Goal: Task Accomplishment & Management: Manage account settings

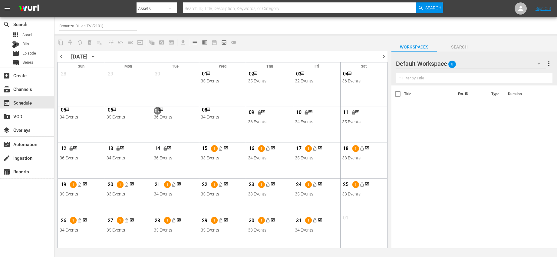
click at [314, 124] on div "10 lock 34 Events View Lineup Unlock Selected Day Lock Selected Day" at bounding box center [316, 115] width 46 height 19
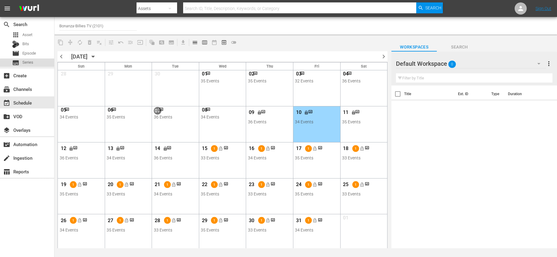
click at [38, 64] on div "subtitles Series" at bounding box center [27, 62] width 54 height 8
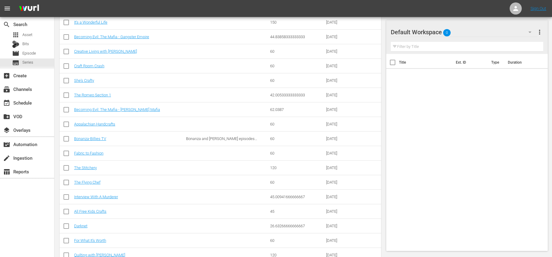
scroll to position [270, 0]
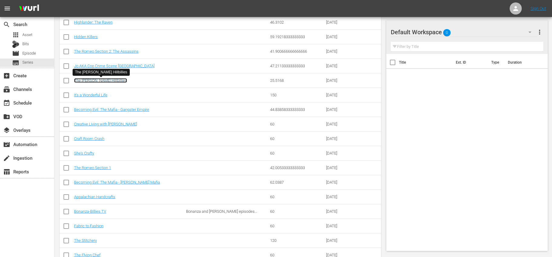
click at [103, 80] on link "The [PERSON_NAME] Hillbillies" at bounding box center [100, 80] width 53 height 5
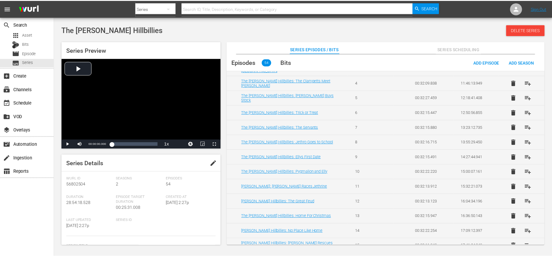
scroll to position [260, 0]
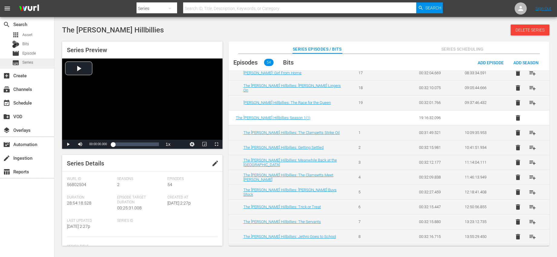
click at [31, 61] on span "Series" at bounding box center [27, 62] width 11 height 6
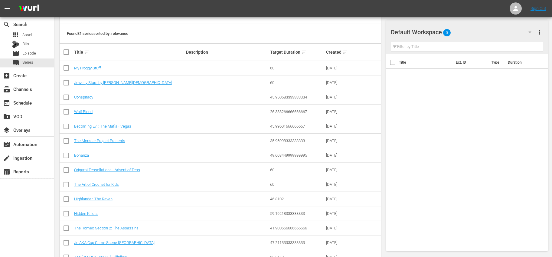
scroll to position [93, 0]
click at [84, 157] on link "Bonanza" at bounding box center [81, 155] width 15 height 5
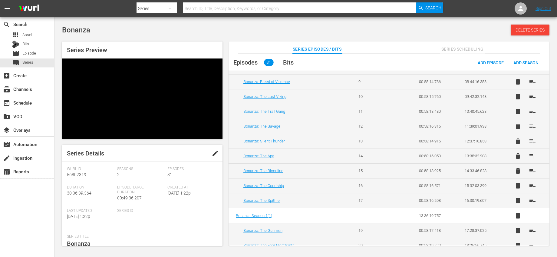
scroll to position [169, 0]
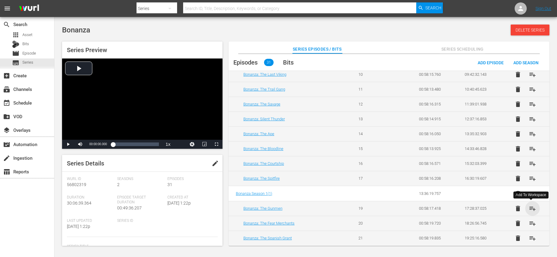
click at [532, 206] on span "playlist_add" at bounding box center [532, 208] width 7 height 7
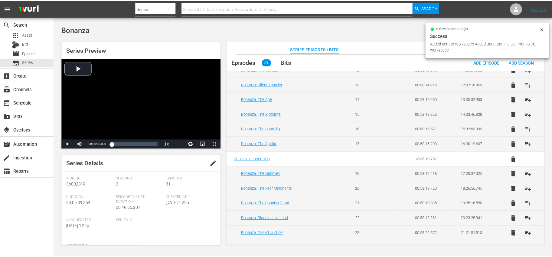
scroll to position [274, 0]
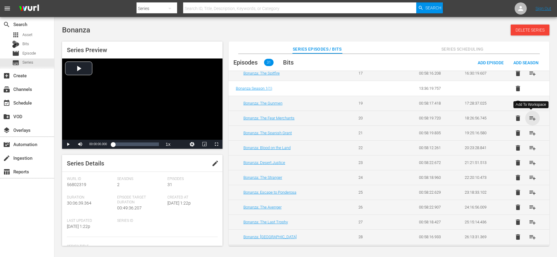
click at [532, 118] on span "playlist_add" at bounding box center [532, 117] width 7 height 7
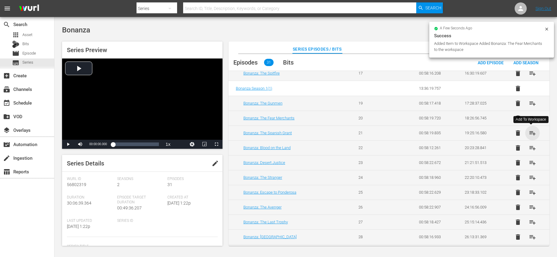
click at [532, 131] on span "playlist_add" at bounding box center [532, 132] width 7 height 7
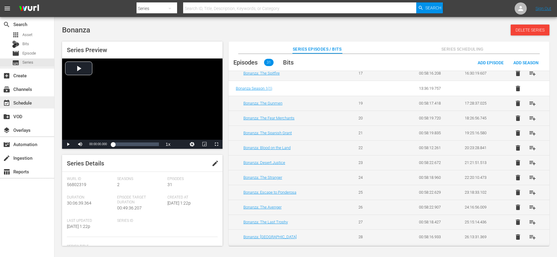
click at [29, 103] on div "event_available Schedule" at bounding box center [17, 101] width 34 height 5
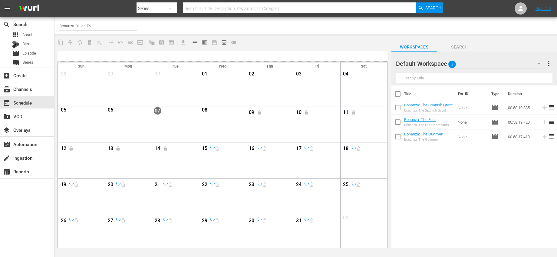
click at [548, 63] on span "more_vert" at bounding box center [548, 63] width 7 height 7
click at [486, 73] on div "Clear All Workspace Items" at bounding box center [509, 75] width 71 height 11
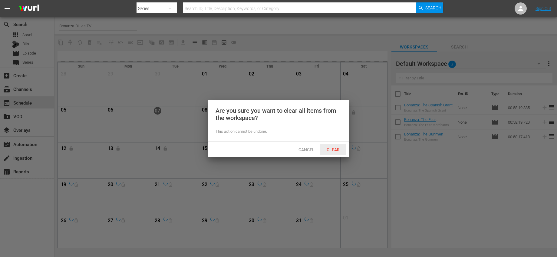
click at [331, 148] on span "Clear" at bounding box center [333, 149] width 23 height 5
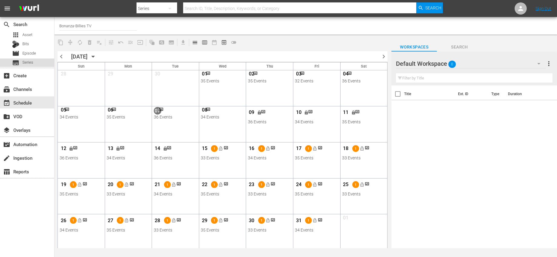
click at [28, 62] on span "Series" at bounding box center [27, 62] width 11 height 6
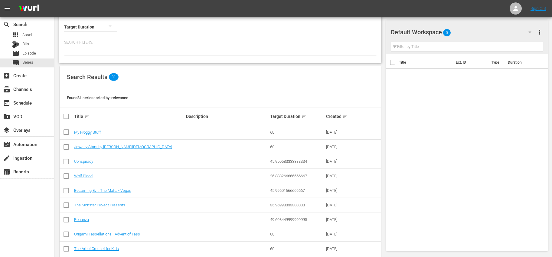
scroll to position [59, 0]
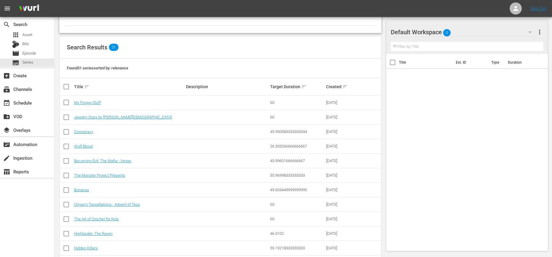
click at [84, 187] on td "Bonanza" at bounding box center [129, 189] width 112 height 15
click at [84, 189] on link "Bonanza" at bounding box center [81, 189] width 15 height 5
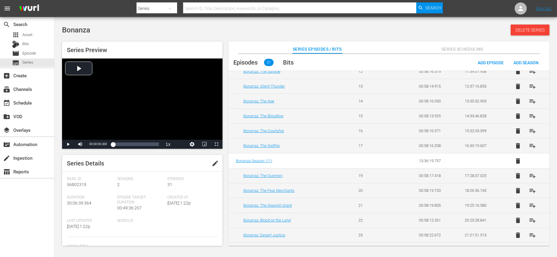
scroll to position [202, 0]
click at [530, 146] on span "playlist_add" at bounding box center [532, 145] width 7 height 7
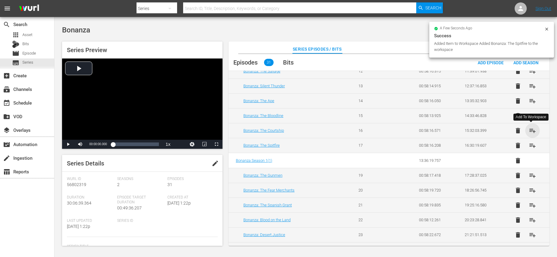
click at [531, 131] on span "playlist_add" at bounding box center [532, 130] width 7 height 7
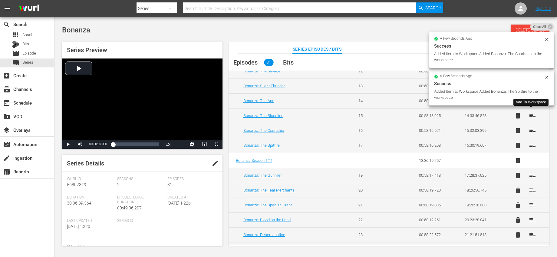
click at [530, 115] on span "playlist_add" at bounding box center [532, 115] width 7 height 7
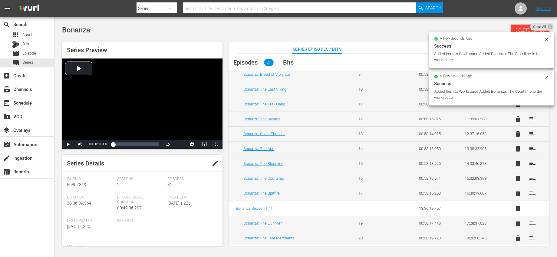
scroll to position [112, 0]
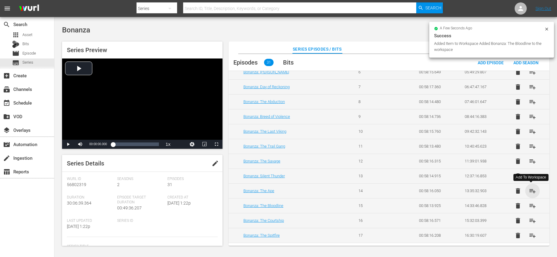
click at [529, 191] on span "playlist_add" at bounding box center [532, 190] width 7 height 7
click at [533, 175] on span "playlist_add" at bounding box center [532, 175] width 7 height 7
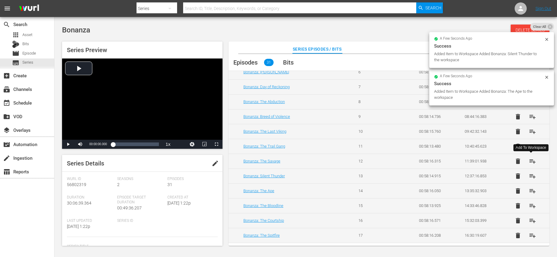
click at [532, 161] on span "playlist_add" at bounding box center [532, 160] width 7 height 7
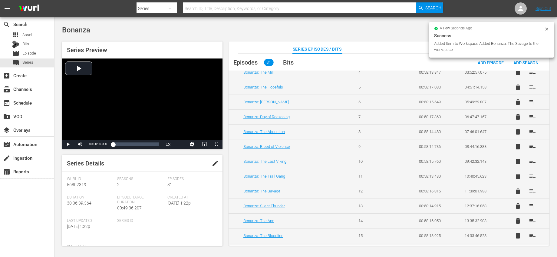
scroll to position [75, 0]
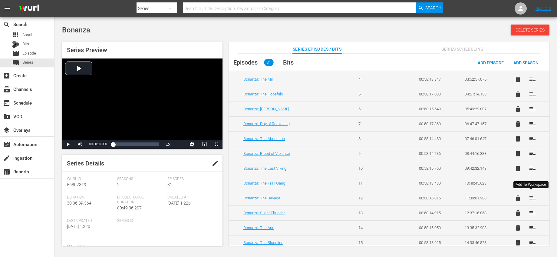
click at [531, 195] on span "playlist_add" at bounding box center [532, 197] width 7 height 7
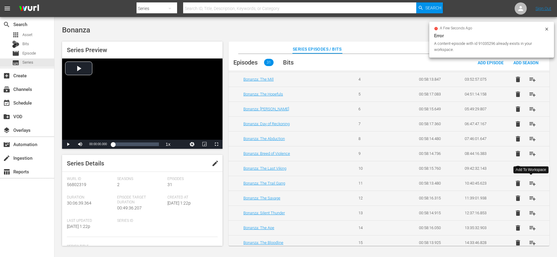
click at [532, 185] on span "playlist_add" at bounding box center [532, 182] width 7 height 7
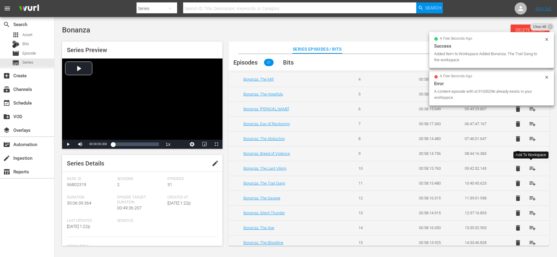
click at [529, 169] on span "playlist_add" at bounding box center [532, 168] width 7 height 7
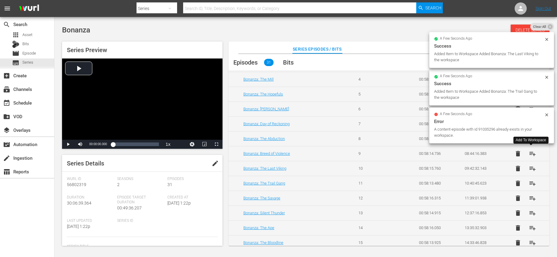
click at [531, 154] on span "playlist_add" at bounding box center [532, 153] width 7 height 7
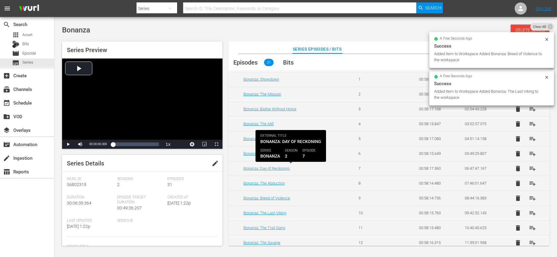
scroll to position [25, 0]
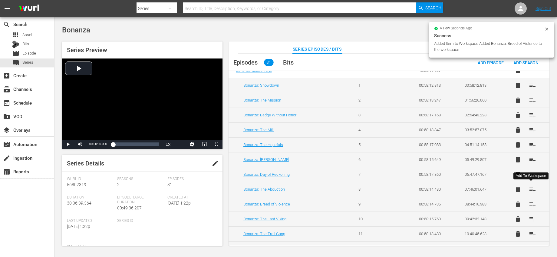
click at [530, 188] on span "playlist_add" at bounding box center [532, 188] width 7 height 7
click at [531, 171] on span "playlist_add" at bounding box center [532, 174] width 7 height 7
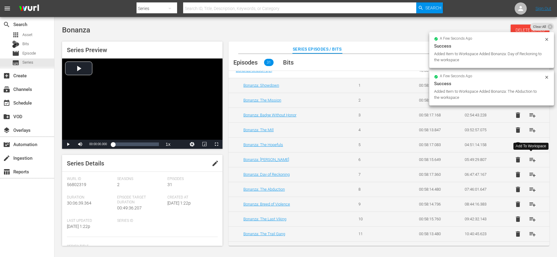
click at [530, 159] on span "playlist_add" at bounding box center [532, 159] width 7 height 7
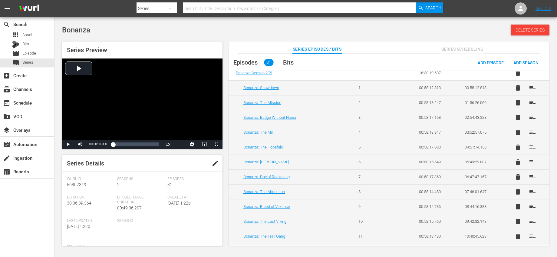
scroll to position [22, 0]
click at [535, 148] on button "playlist_add" at bounding box center [532, 147] width 15 height 15
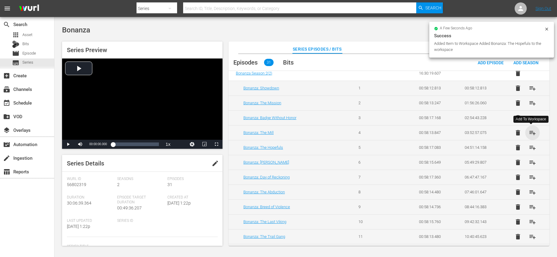
click at [530, 130] on span "playlist_add" at bounding box center [532, 132] width 7 height 7
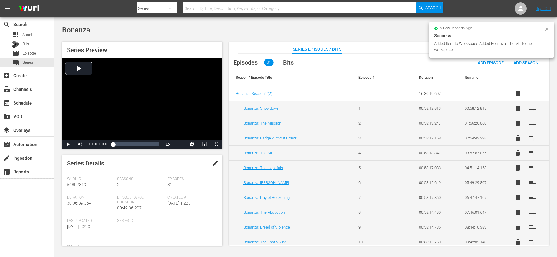
scroll to position [0, 0]
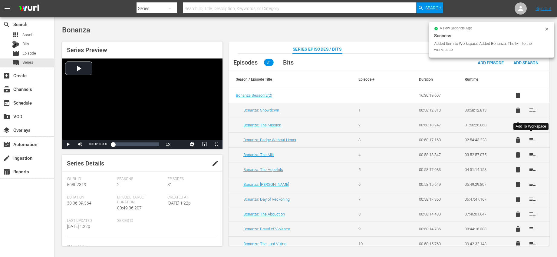
click at [530, 141] on span "playlist_add" at bounding box center [532, 139] width 7 height 7
click at [532, 122] on span "playlist_add" at bounding box center [532, 124] width 7 height 7
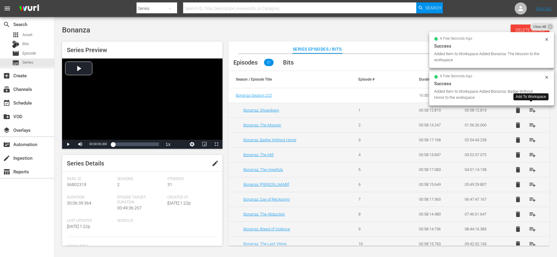
click at [529, 110] on span "playlist_add" at bounding box center [532, 110] width 7 height 7
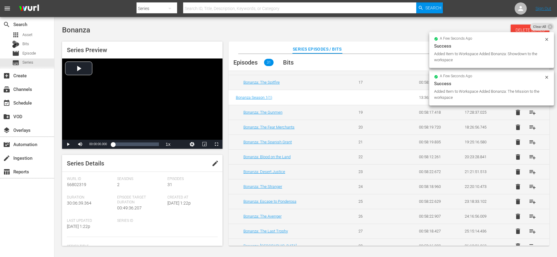
scroll to position [320, 0]
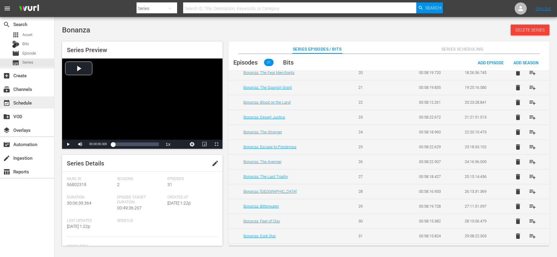
click at [23, 97] on div "event_available Schedule" at bounding box center [27, 102] width 54 height 12
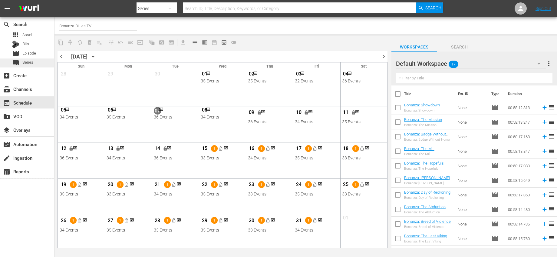
click at [34, 62] on div "subtitles Series" at bounding box center [27, 62] width 54 height 8
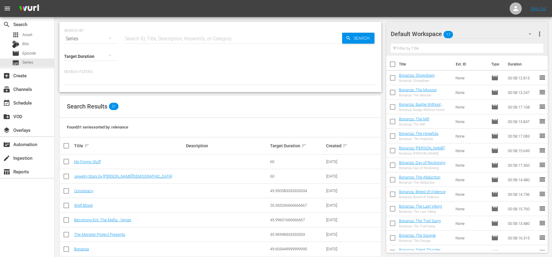
click at [90, 247] on div "Bonanza" at bounding box center [129, 248] width 110 height 5
click at [88, 248] on link "Bonanza" at bounding box center [81, 248] width 15 height 5
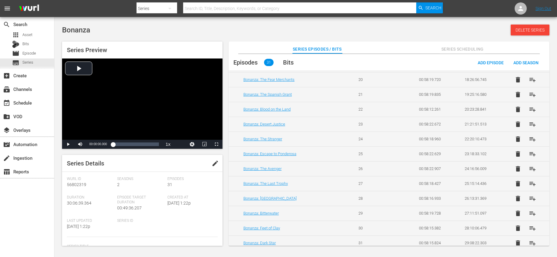
scroll to position [332, 0]
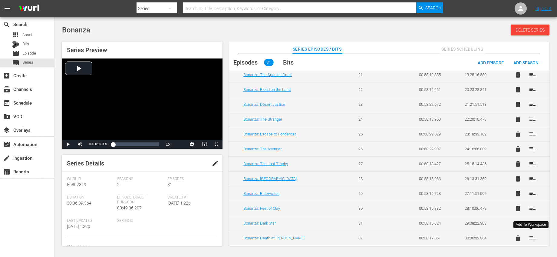
click at [533, 239] on span "playlist_add" at bounding box center [532, 237] width 7 height 7
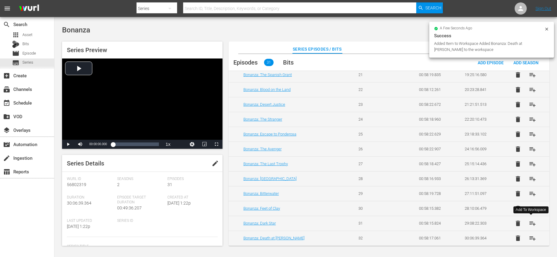
click at [533, 221] on span "playlist_add" at bounding box center [532, 222] width 7 height 7
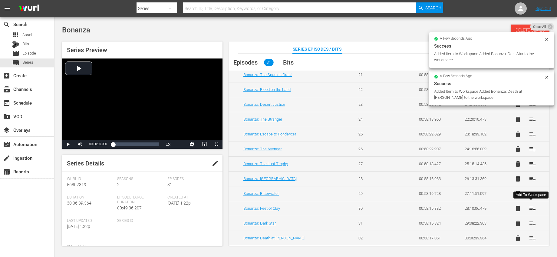
click at [532, 209] on span "playlist_add" at bounding box center [532, 208] width 7 height 7
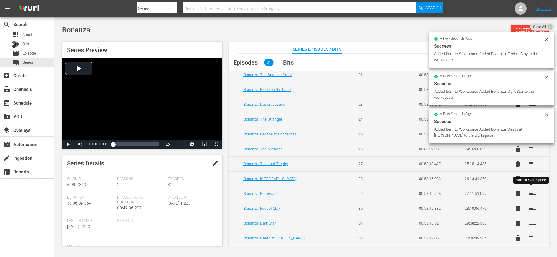
click at [532, 194] on span "playlist_add" at bounding box center [532, 193] width 7 height 7
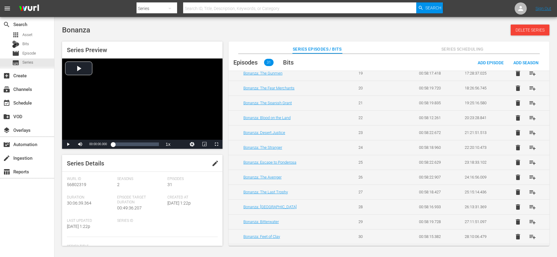
scroll to position [303, 0]
click at [526, 207] on button "playlist_add" at bounding box center [532, 208] width 15 height 15
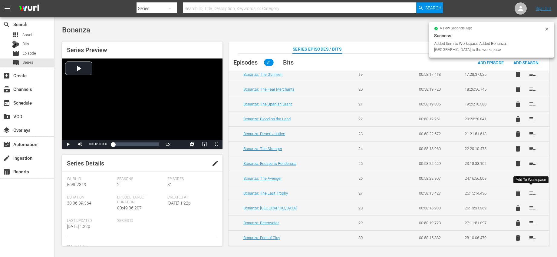
click at [531, 191] on span "playlist_add" at bounding box center [532, 192] width 7 height 7
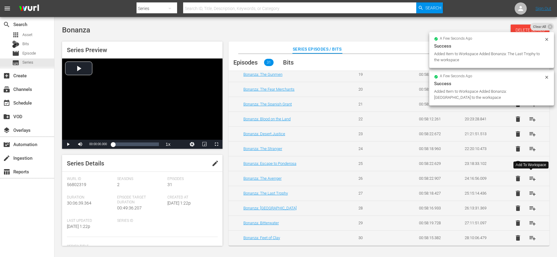
click at [529, 178] on span "playlist_add" at bounding box center [532, 178] width 7 height 7
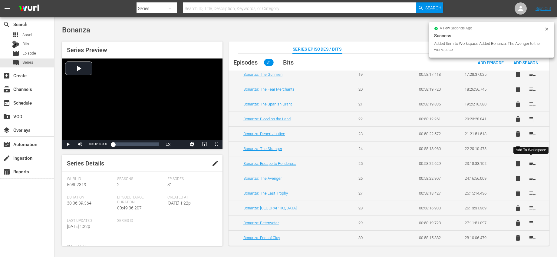
click at [529, 161] on span "playlist_add" at bounding box center [532, 163] width 7 height 7
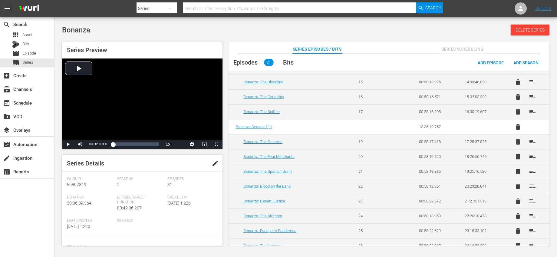
scroll to position [235, 0]
click at [533, 215] on span "playlist_add" at bounding box center [532, 216] width 7 height 7
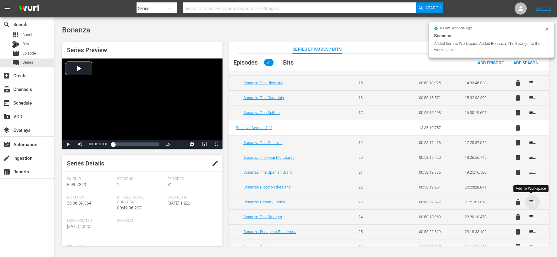
click at [533, 202] on span "playlist_add" at bounding box center [532, 201] width 7 height 7
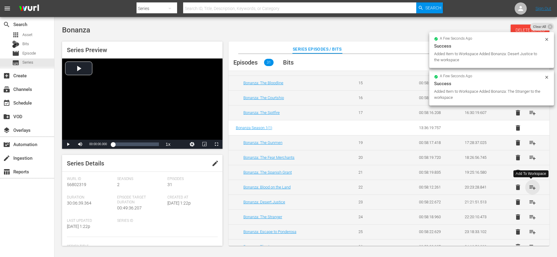
click at [531, 188] on span "playlist_add" at bounding box center [532, 186] width 7 height 7
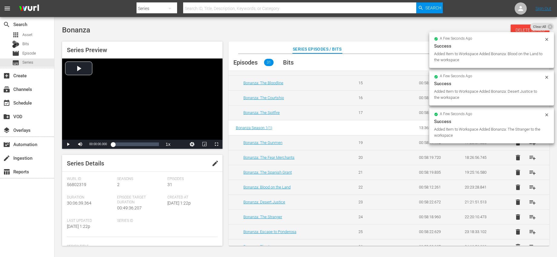
click at [531, 173] on span "playlist_add" at bounding box center [532, 172] width 7 height 7
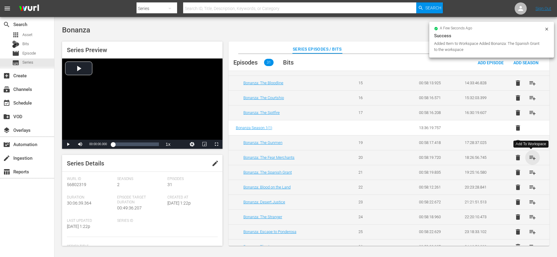
click at [530, 155] on span "playlist_add" at bounding box center [532, 157] width 7 height 7
click at [535, 141] on button "playlist_add" at bounding box center [532, 142] width 15 height 15
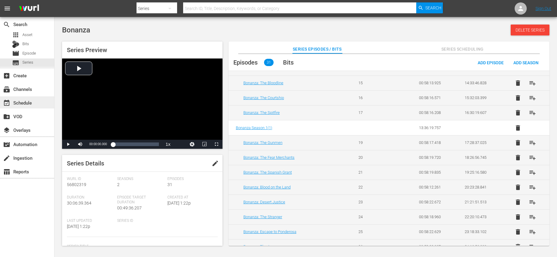
click at [25, 102] on div "event_available Schedule" at bounding box center [17, 101] width 34 height 5
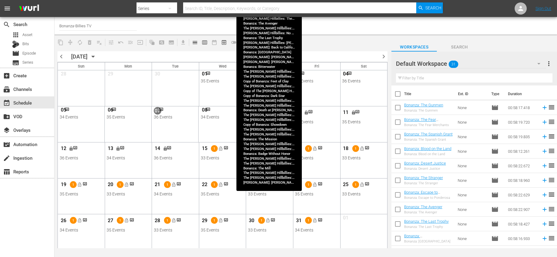
click at [280, 132] on div "Month View" at bounding box center [269, 124] width 48 height 36
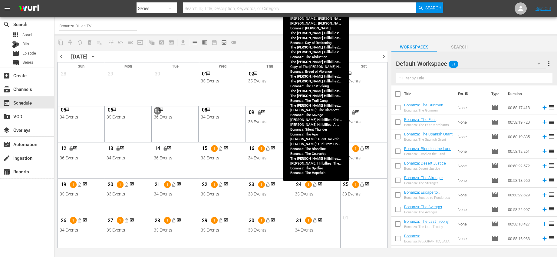
click at [311, 131] on div "Month View" at bounding box center [316, 124] width 48 height 36
click at [327, 111] on div "10 lock" at bounding box center [316, 113] width 43 height 13
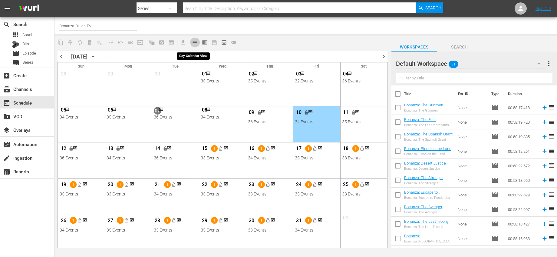
click at [195, 41] on span "calendar_view_day_outlined" at bounding box center [195, 42] width 6 height 6
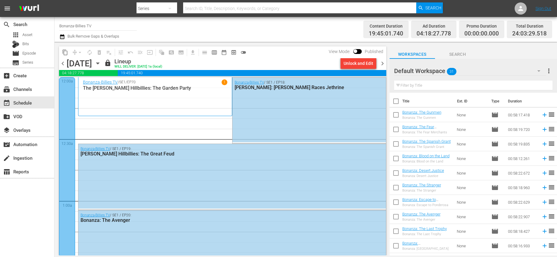
click at [64, 64] on span "chevron_left" at bounding box center [63, 64] width 8 height 8
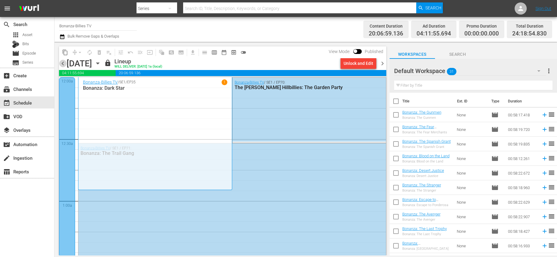
click at [65, 62] on span "chevron_left" at bounding box center [63, 64] width 8 height 8
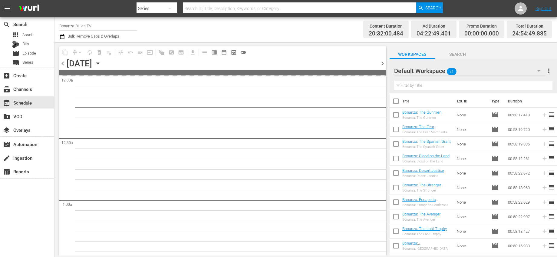
click at [65, 63] on span "chevron_left" at bounding box center [63, 64] width 8 height 8
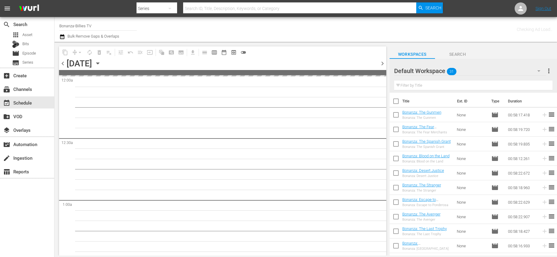
click at [65, 63] on span "chevron_left" at bounding box center [63, 64] width 8 height 8
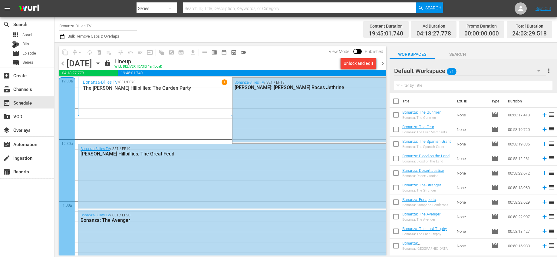
click at [383, 64] on span "chevron_right" at bounding box center [383, 64] width 8 height 8
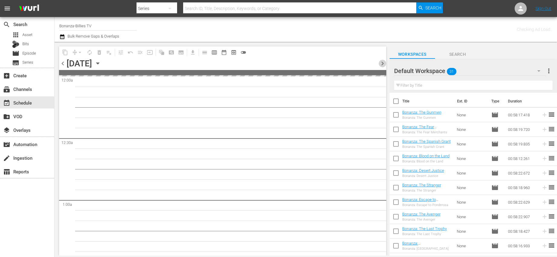
click at [383, 64] on span "chevron_right" at bounding box center [383, 64] width 8 height 8
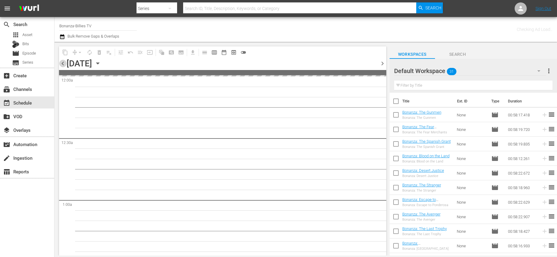
click at [63, 63] on span "chevron_left" at bounding box center [63, 64] width 8 height 8
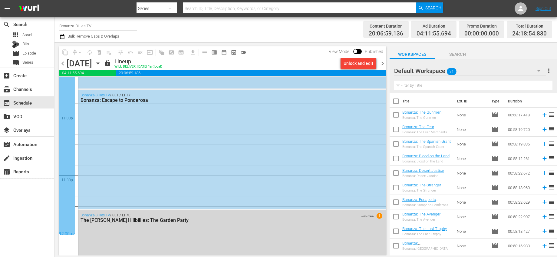
scroll to position [2824, 0]
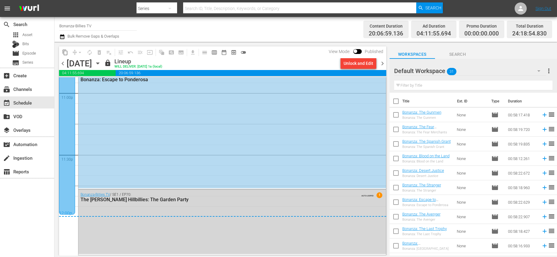
click at [379, 64] on span "chevron_right" at bounding box center [383, 64] width 8 height 8
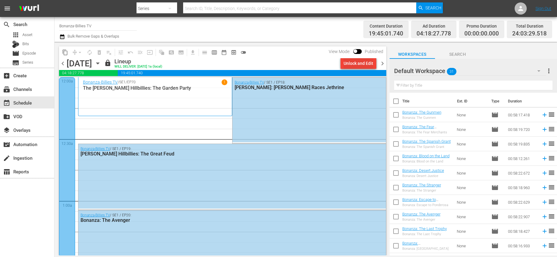
click at [348, 67] on div "Unlock and Edit" at bounding box center [358, 63] width 30 height 11
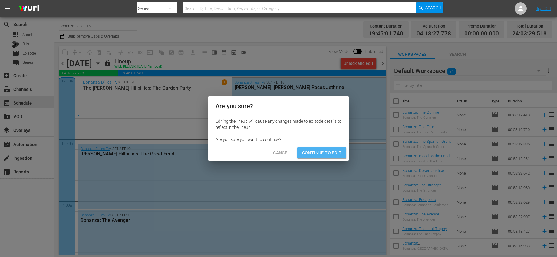
click at [322, 150] on span "Continue to Edit" at bounding box center [321, 153] width 39 height 8
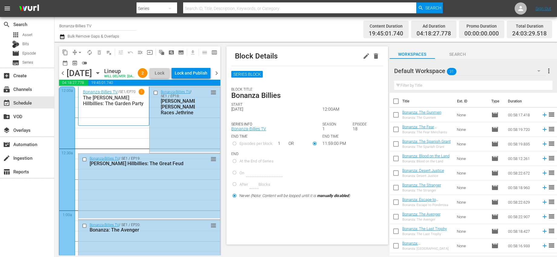
click at [372, 54] on icon "button" at bounding box center [375, 55] width 7 height 7
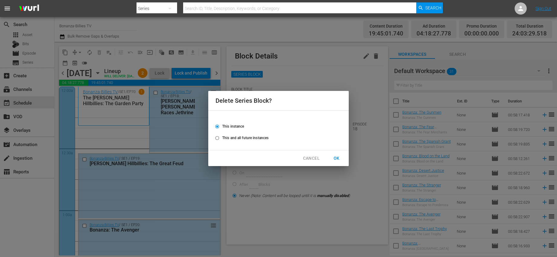
click at [257, 137] on span "This and all future instances" at bounding box center [245, 137] width 46 height 5
click at [222, 137] on input "This and all future instances" at bounding box center [217, 139] width 10 height 10
radio input "true"
click at [337, 158] on span "OK" at bounding box center [337, 158] width 10 height 8
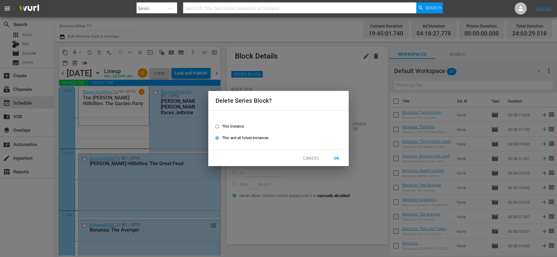
radio input "false"
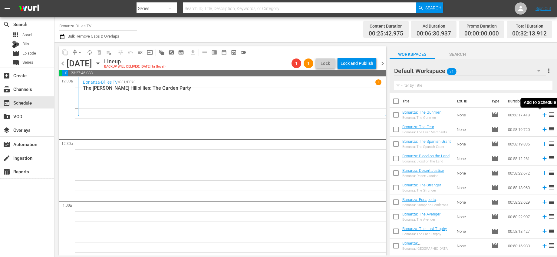
click at [541, 116] on icon at bounding box center [544, 114] width 7 height 7
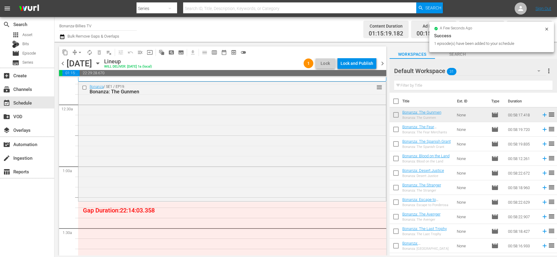
scroll to position [36, 0]
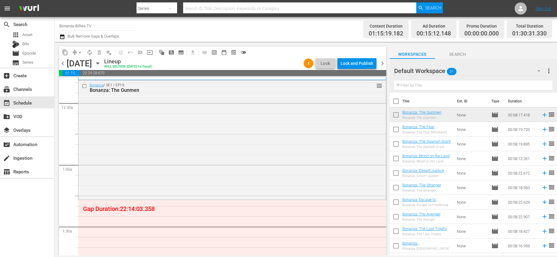
click at [383, 64] on span "chevron_right" at bounding box center [383, 64] width 8 height 8
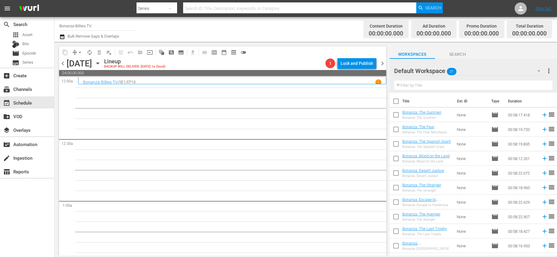
click at [63, 63] on span "chevron_left" at bounding box center [63, 64] width 8 height 8
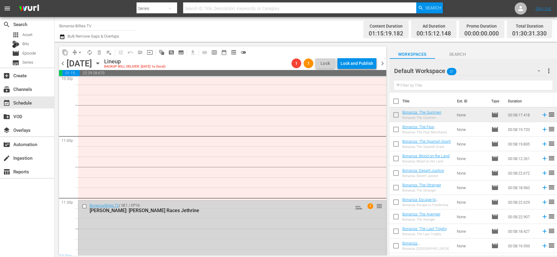
scroll to position [2792, 0]
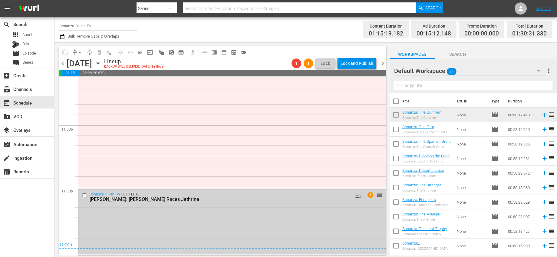
click at [86, 195] on input "checkbox" at bounding box center [85, 194] width 6 height 5
click at [99, 54] on span "delete_forever_outlined" at bounding box center [99, 52] width 6 height 6
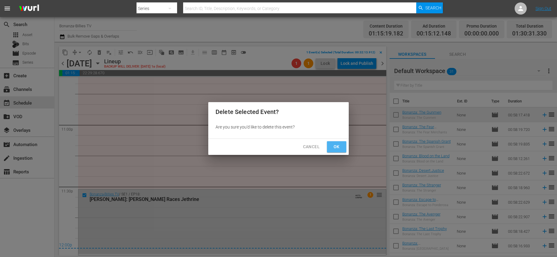
click at [333, 144] on span "Ok" at bounding box center [337, 147] width 10 height 8
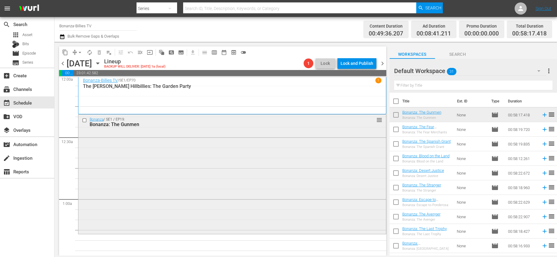
scroll to position [0, 0]
click at [381, 62] on span "chevron_right" at bounding box center [383, 64] width 8 height 8
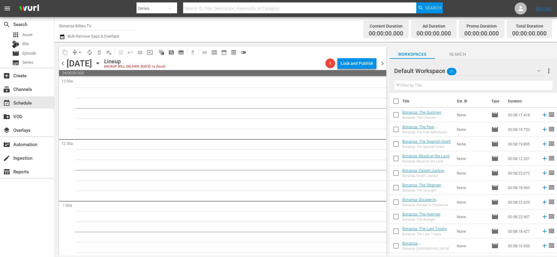
click at [382, 63] on span "chevron_right" at bounding box center [383, 64] width 8 height 8
click at [64, 63] on span "chevron_left" at bounding box center [63, 64] width 8 height 8
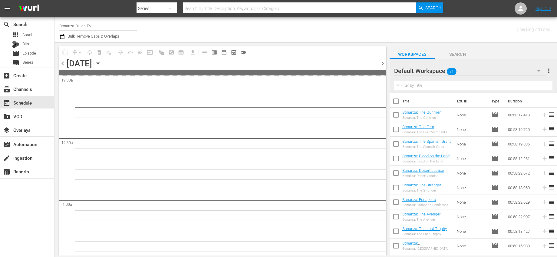
click at [64, 62] on span "chevron_left" at bounding box center [63, 64] width 8 height 8
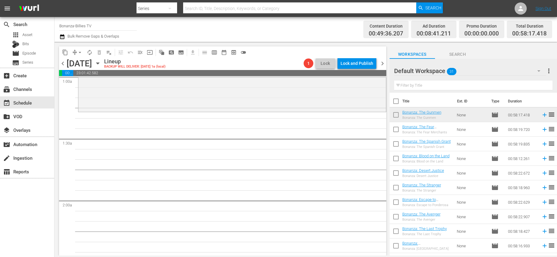
scroll to position [125, 0]
click at [181, 50] on span "subtitles_outlined" at bounding box center [181, 52] width 6 height 6
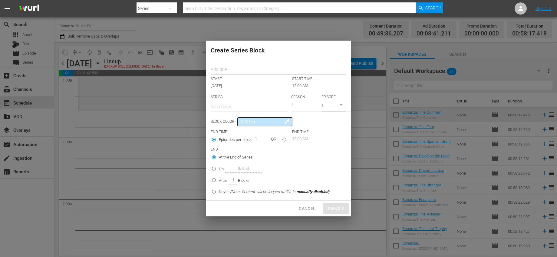
click at [258, 67] on input "text" at bounding box center [279, 69] width 136 height 9
type input "[PERSON_NAME]"
click at [300, 86] on input "12:00 AM" at bounding box center [305, 85] width 26 height 8
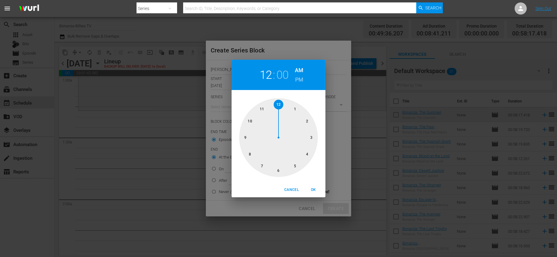
click at [297, 110] on div at bounding box center [278, 137] width 79 height 79
click at [305, 152] on div at bounding box center [278, 137] width 79 height 79
click at [315, 189] on span "OK" at bounding box center [313, 189] width 15 height 6
type input "01:20 AM"
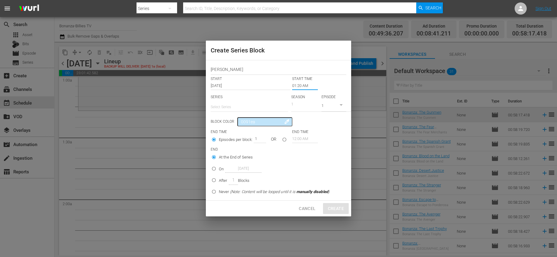
click at [258, 107] on input "text" at bounding box center [249, 107] width 77 height 15
drag, startPoint x: 207, startPoint y: 108, endPoint x: 174, endPoint y: 107, distance: 32.7
click at [174, 107] on div "Create Series Block [PERSON_NAME] START START TIME [DATE] 01:20 AM SERIES Selec…" at bounding box center [278, 128] width 557 height 257
click at [223, 121] on div "The [PERSON_NAME] Hillbillies" at bounding box center [249, 123] width 68 height 15
type input "The [PERSON_NAME] Hillbillies"
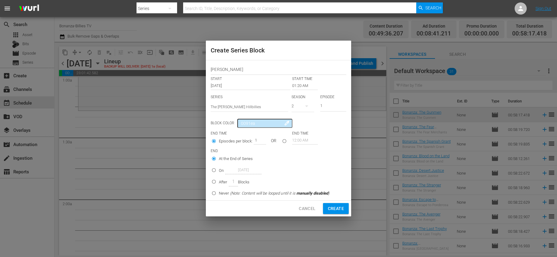
click at [333, 124] on div "Block Color 0091ea colorize" at bounding box center [279, 123] width 136 height 9
click at [305, 107] on icon "button" at bounding box center [306, 105] width 7 height 7
click at [299, 130] on div "1" at bounding box center [300, 131] width 2 height 6
click at [286, 140] on input "seriesBlockEndTime" at bounding box center [284, 142] width 10 height 10
radio input "true"
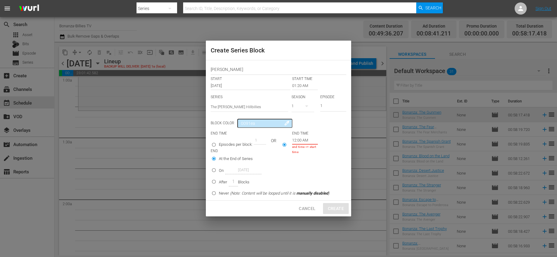
click at [301, 140] on input "12:00 AM" at bounding box center [305, 140] width 26 height 8
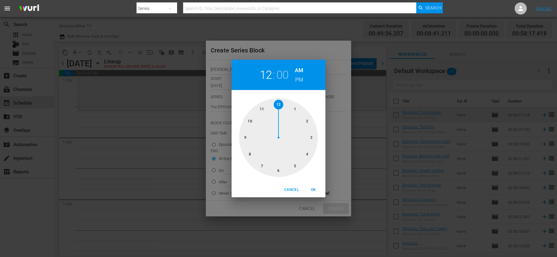
click at [264, 107] on div at bounding box center [278, 137] width 79 height 79
click at [275, 106] on div at bounding box center [278, 137] width 79 height 79
click at [299, 76] on h6 "PM" at bounding box center [299, 80] width 8 height 10
click at [311, 187] on span "OK" at bounding box center [313, 189] width 15 height 6
type input "11:59 PM"
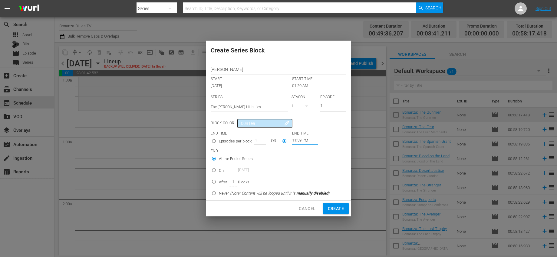
click at [338, 205] on span "Create" at bounding box center [336, 209] width 16 height 8
type input "12:00 AM"
radio input "true"
type input "12:00 AM"
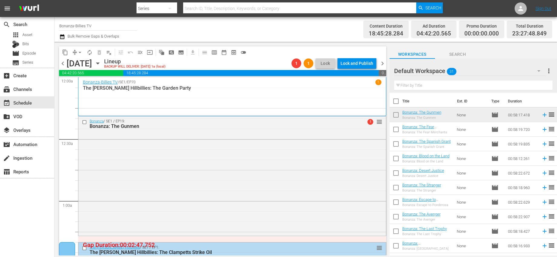
scroll to position [124, 0]
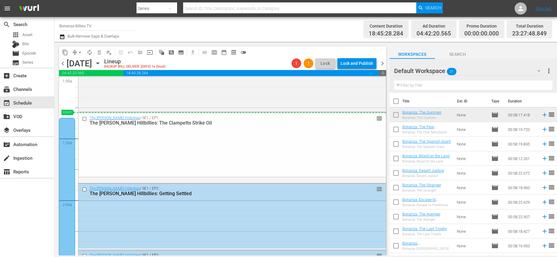
drag, startPoint x: 375, startPoint y: 123, endPoint x: 373, endPoint y: 114, distance: 8.4
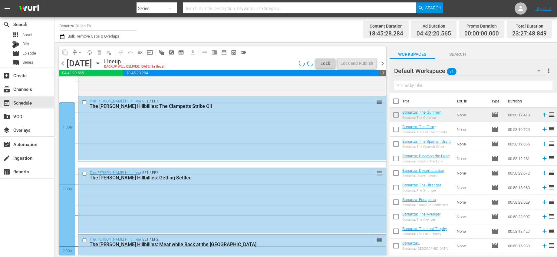
scroll to position [151, 0]
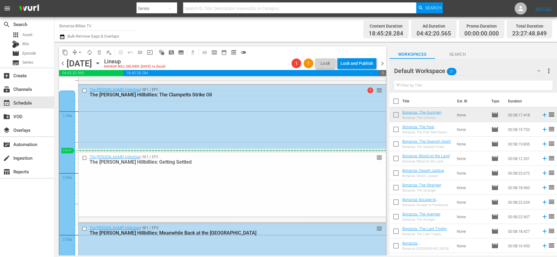
drag, startPoint x: 374, startPoint y: 161, endPoint x: 375, endPoint y: 154, distance: 7.3
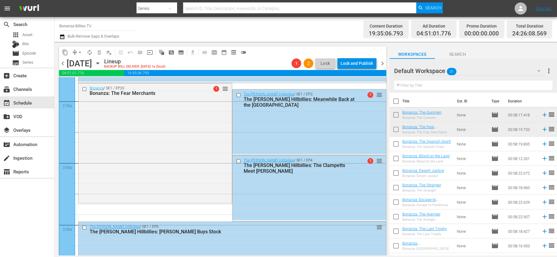
scroll to position [285, 0]
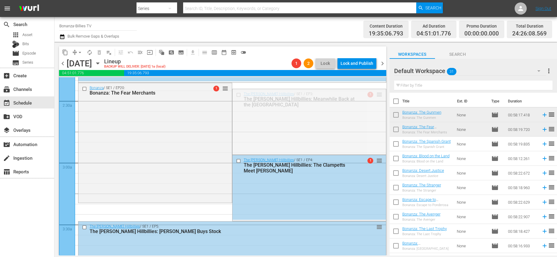
drag, startPoint x: 375, startPoint y: 94, endPoint x: 346, endPoint y: 222, distance: 130.9
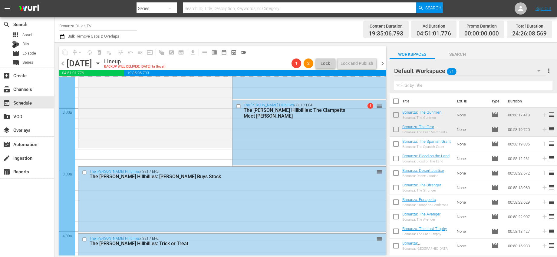
scroll to position [357, 0]
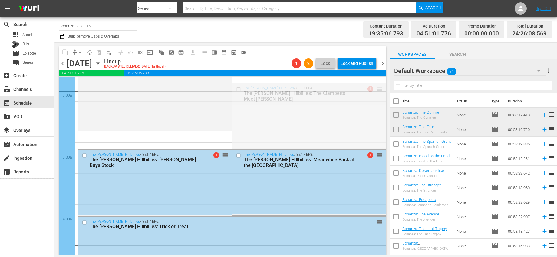
drag, startPoint x: 375, startPoint y: 88, endPoint x: 356, endPoint y: 135, distance: 50.3
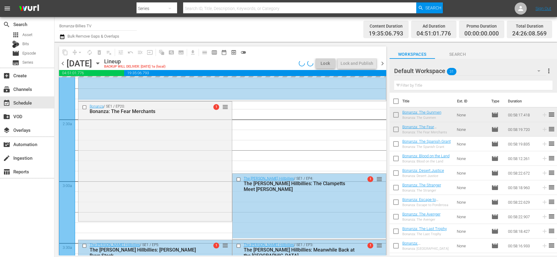
scroll to position [352, 0]
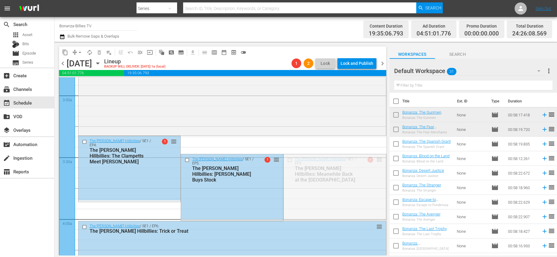
drag, startPoint x: 371, startPoint y: 159, endPoint x: 367, endPoint y: 143, distance: 16.6
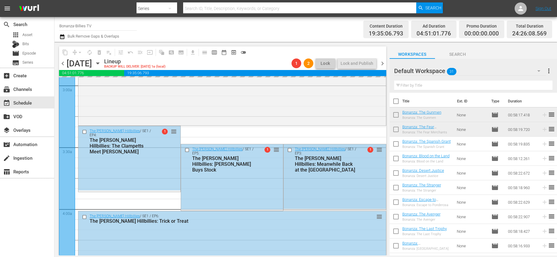
scroll to position [374, 0]
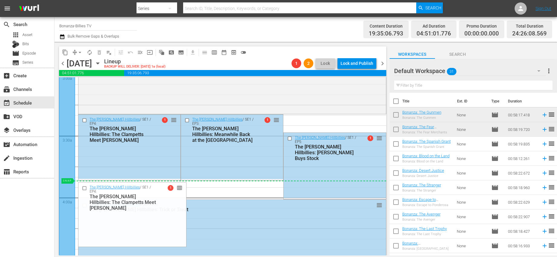
drag, startPoint x: 173, startPoint y: 120, endPoint x: 198, endPoint y: 182, distance: 66.6
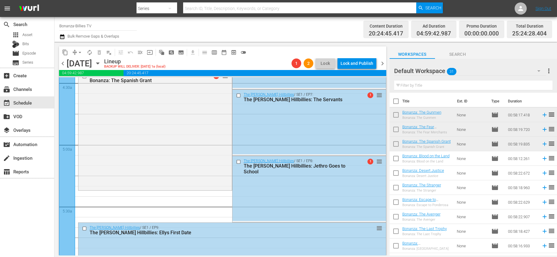
scroll to position [554, 0]
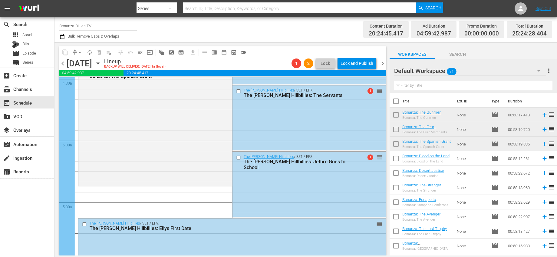
drag, startPoint x: 373, startPoint y: 152, endPoint x: 352, endPoint y: 191, distance: 43.9
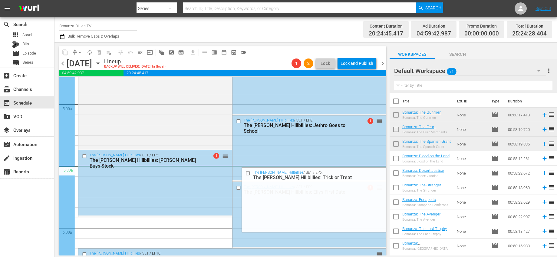
scroll to position [623, 0]
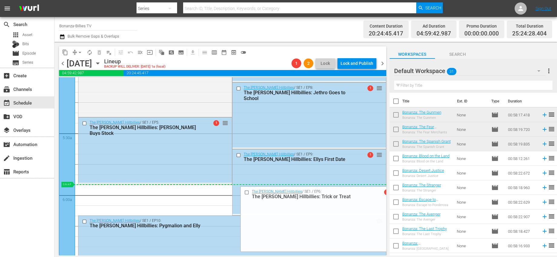
drag, startPoint x: 372, startPoint y: 185, endPoint x: 368, endPoint y: 189, distance: 5.8
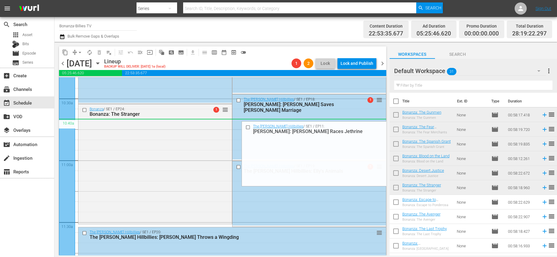
scroll to position [1327, 0]
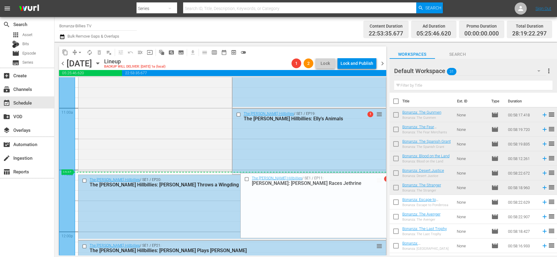
drag, startPoint x: 372, startPoint y: 143, endPoint x: 341, endPoint y: 172, distance: 43.0
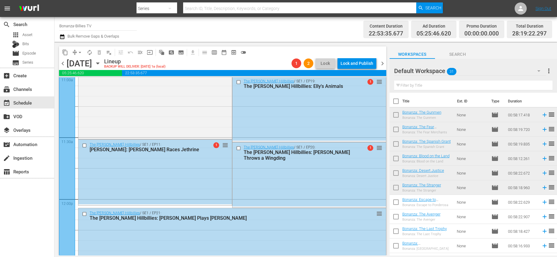
scroll to position [1371, 0]
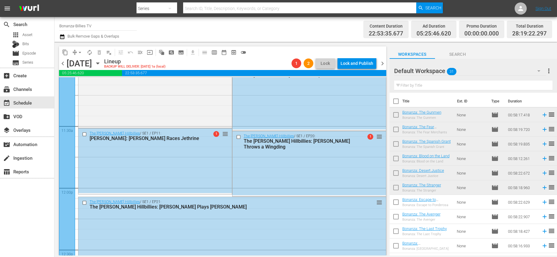
drag, startPoint x: 374, startPoint y: 139, endPoint x: 346, endPoint y: 195, distance: 62.8
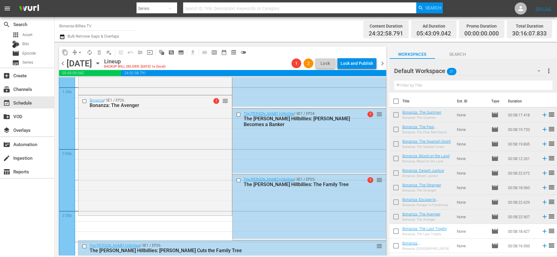
scroll to position [1681, 0]
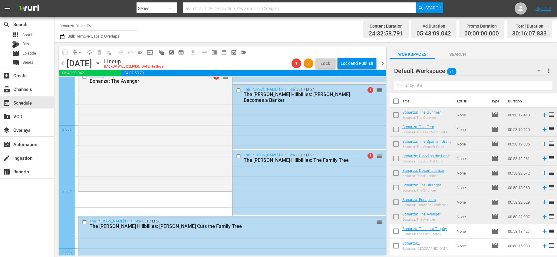
drag, startPoint x: 372, startPoint y: 159, endPoint x: 350, endPoint y: 194, distance: 41.6
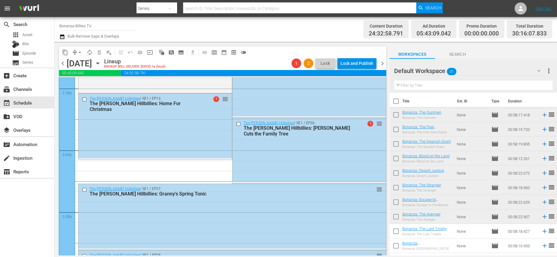
scroll to position [1785, 0]
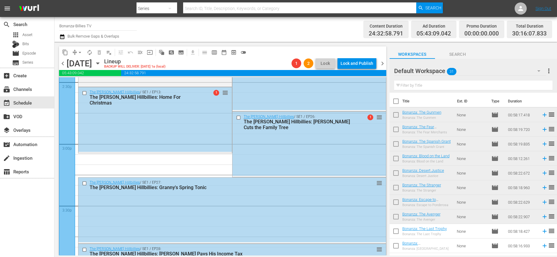
drag, startPoint x: 373, startPoint y: 151, endPoint x: 355, endPoint y: 161, distance: 21.0
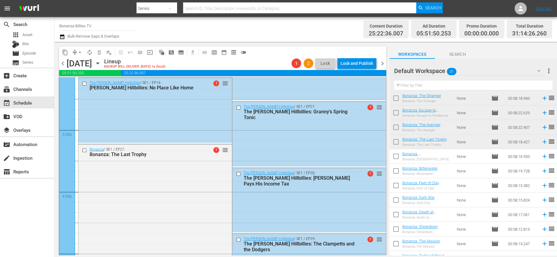
scroll to position [1957, 0]
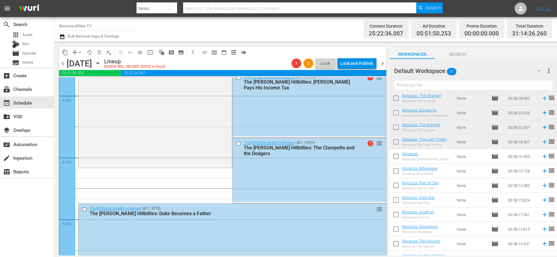
drag, startPoint x: 375, startPoint y: 170, endPoint x: 358, endPoint y: 171, distance: 17.3
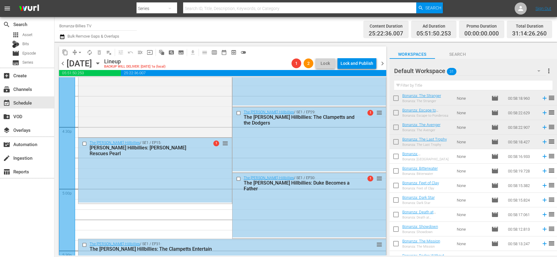
scroll to position [2018, 0]
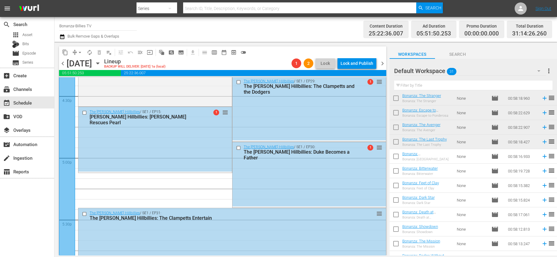
drag, startPoint x: 374, startPoint y: 181, endPoint x: 366, endPoint y: 175, distance: 9.5
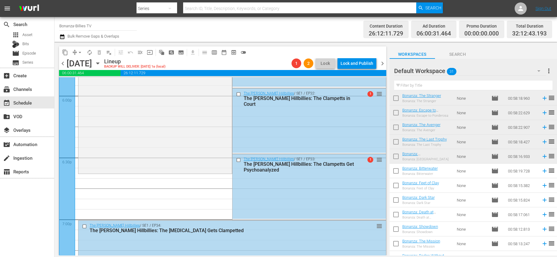
scroll to position [2174, 0]
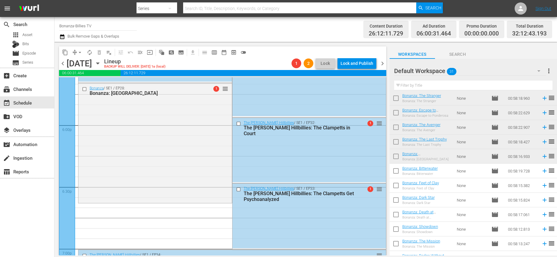
drag, startPoint x: 375, startPoint y: 101, endPoint x: 313, endPoint y: 204, distance: 120.1
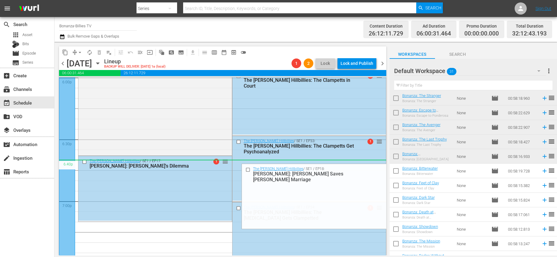
scroll to position [2280, 0]
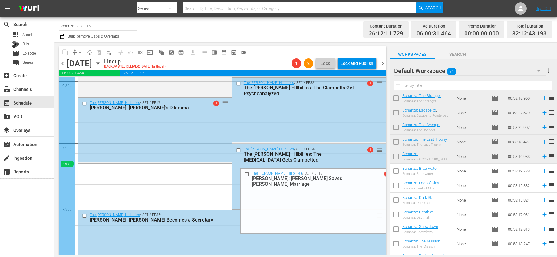
drag, startPoint x: 375, startPoint y: 168, endPoint x: 351, endPoint y: 168, distance: 24.5
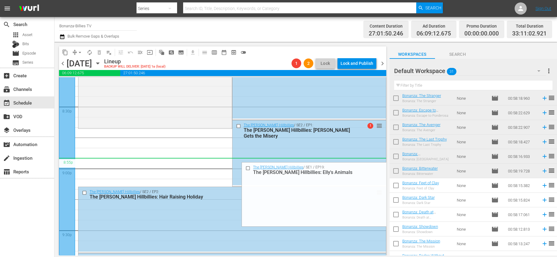
scroll to position [2502, 0]
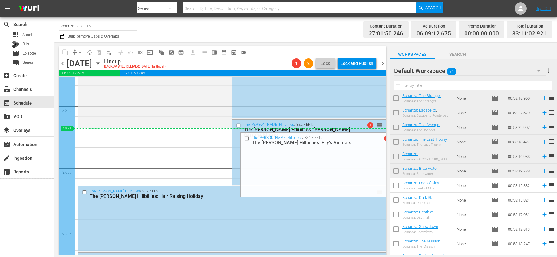
drag, startPoint x: 375, startPoint y: 175, endPoint x: 313, endPoint y: 133, distance: 74.9
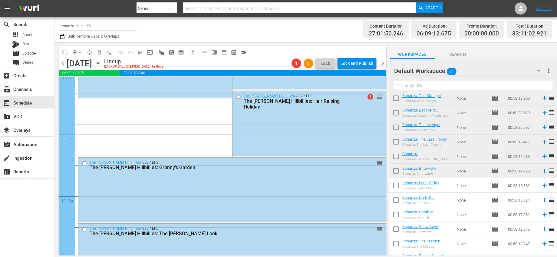
scroll to position [2593, 0]
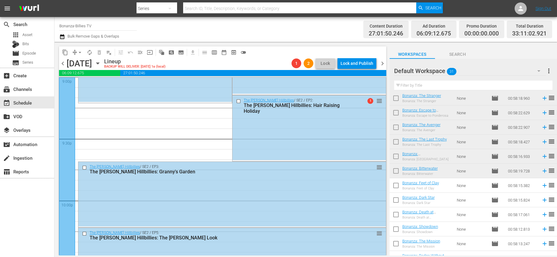
drag, startPoint x: 372, startPoint y: 116, endPoint x: 317, endPoint y: 106, distance: 56.2
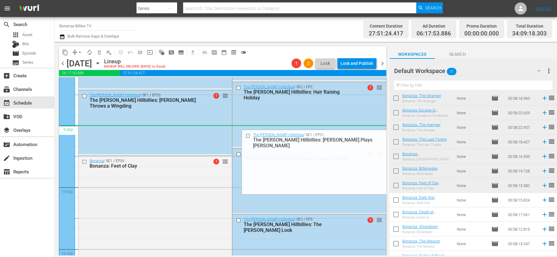
scroll to position [2735, 0]
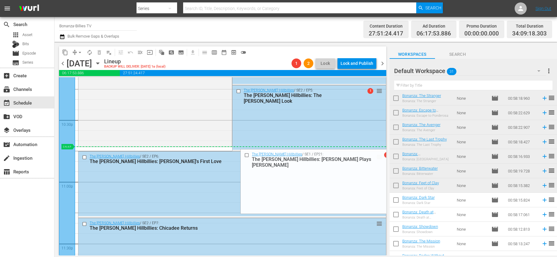
drag, startPoint x: 373, startPoint y: 121, endPoint x: 331, endPoint y: 148, distance: 50.2
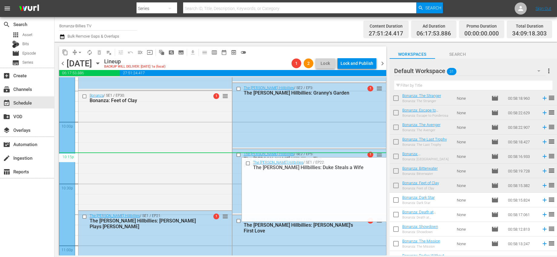
scroll to position [2785, 0]
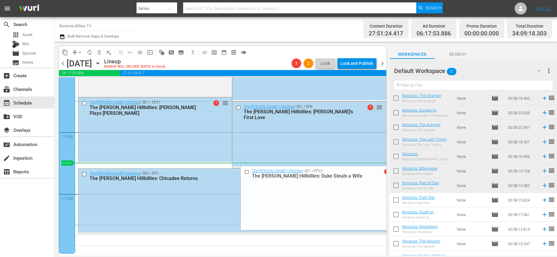
drag, startPoint x: 374, startPoint y: 132, endPoint x: 320, endPoint y: 166, distance: 64.6
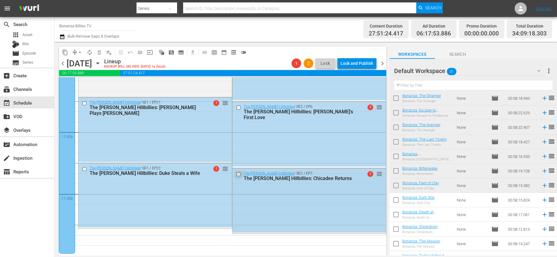
click at [237, 173] on input "checkbox" at bounding box center [239, 173] width 6 height 5
click at [237, 108] on input "checkbox" at bounding box center [239, 107] width 6 height 5
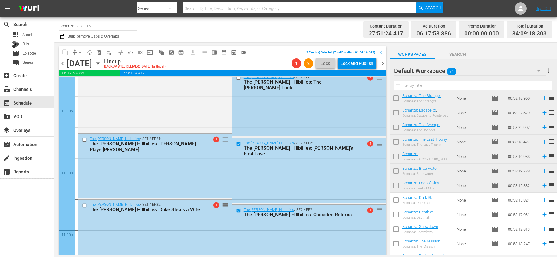
scroll to position [2720, 0]
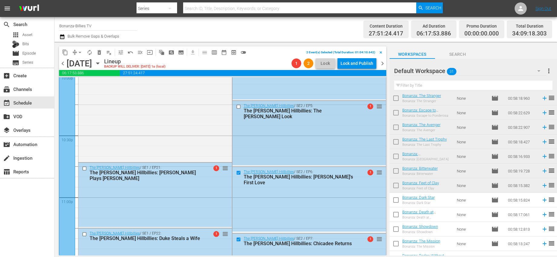
click at [238, 107] on input "checkbox" at bounding box center [239, 106] width 6 height 5
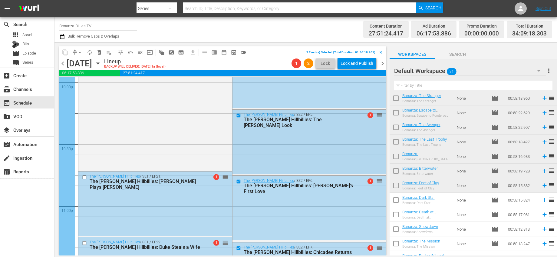
scroll to position [2664, 0]
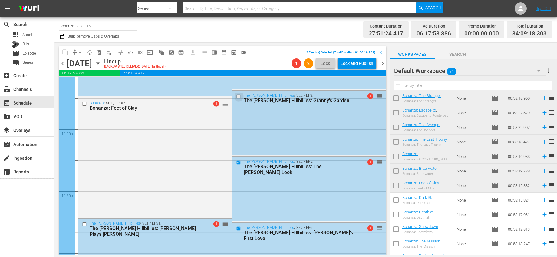
click at [237, 96] on input "checkbox" at bounding box center [239, 95] width 6 height 5
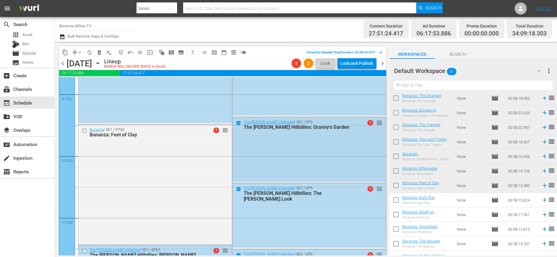
scroll to position [2543, 0]
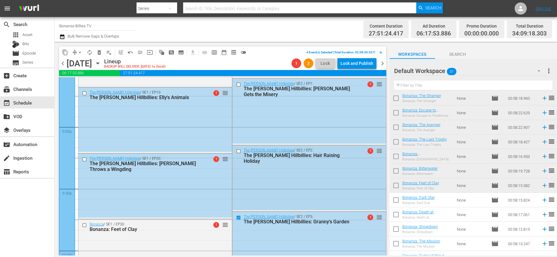
click at [236, 150] on input "checkbox" at bounding box center [239, 151] width 6 height 5
click at [236, 84] on input "checkbox" at bounding box center [239, 84] width 6 height 5
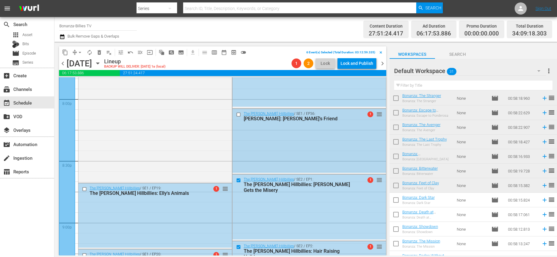
click at [236, 114] on input "checkbox" at bounding box center [239, 114] width 6 height 5
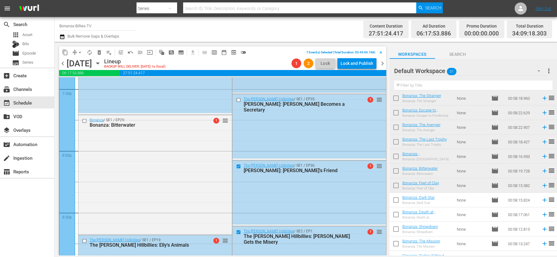
scroll to position [2372, 0]
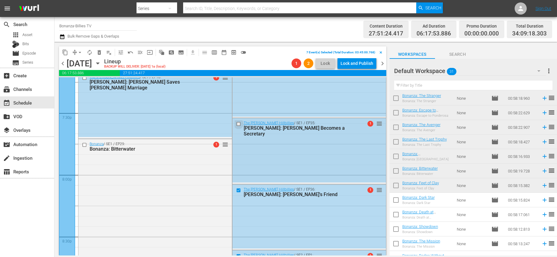
click at [236, 124] on input "checkbox" at bounding box center [239, 123] width 6 height 5
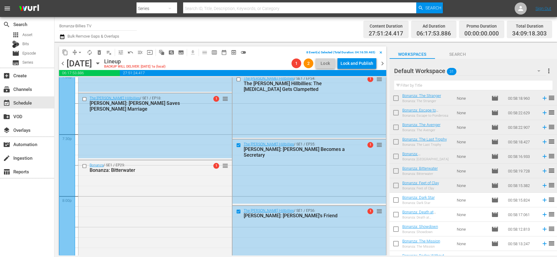
scroll to position [2325, 0]
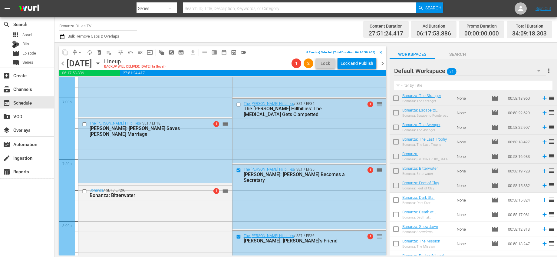
click at [236, 103] on input "checkbox" at bounding box center [239, 104] width 6 height 5
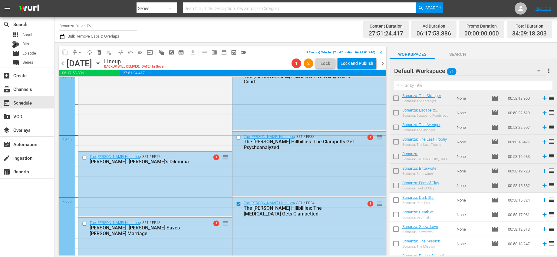
scroll to position [2205, 0]
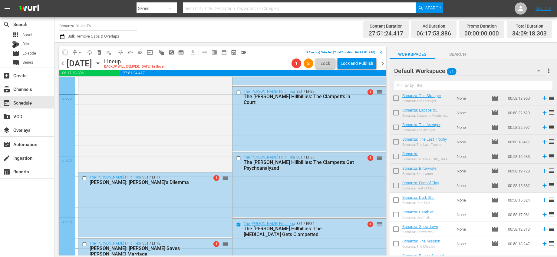
click at [237, 157] on input "checkbox" at bounding box center [239, 158] width 6 height 5
click at [236, 88] on div "The Beverly Hillbillies / SE1 / EP32: The Beverly Hillbillies: The Clampetts in…" at bounding box center [308, 97] width 153 height 21
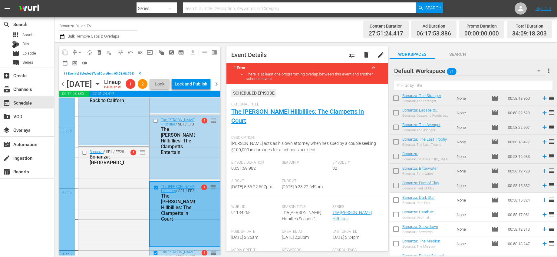
click at [153, 123] on input "checkbox" at bounding box center [156, 120] width 6 height 5
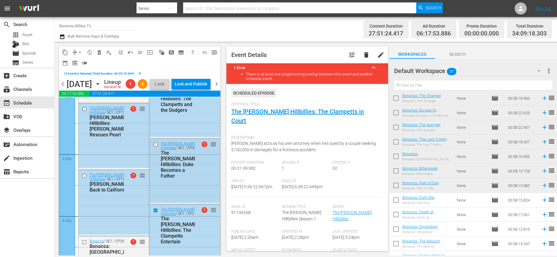
scroll to position [2040, 0]
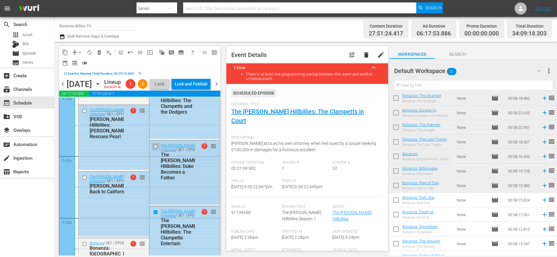
click at [154, 149] on input "checkbox" at bounding box center [156, 146] width 6 height 5
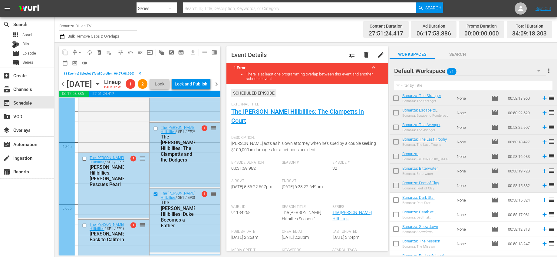
scroll to position [1984, 0]
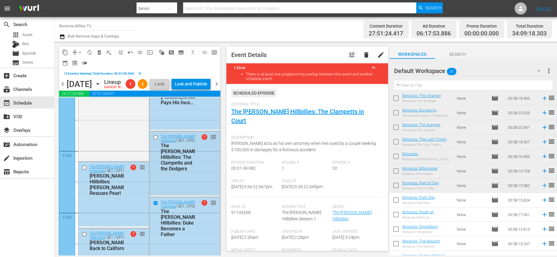
click at [154, 139] on input "checkbox" at bounding box center [156, 136] width 6 height 5
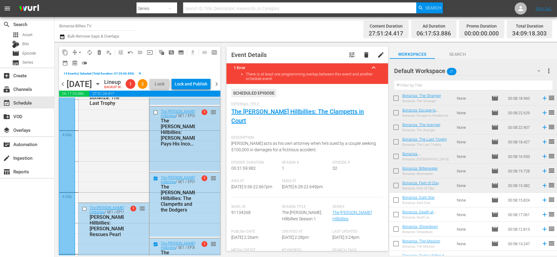
click at [154, 115] on input "checkbox" at bounding box center [156, 112] width 6 height 5
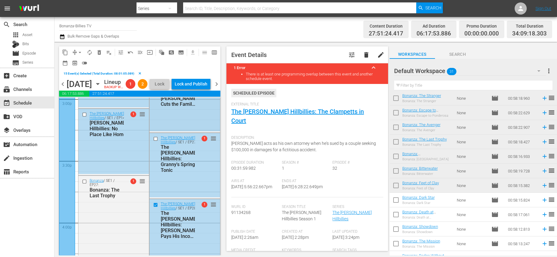
scroll to position [1846, 0]
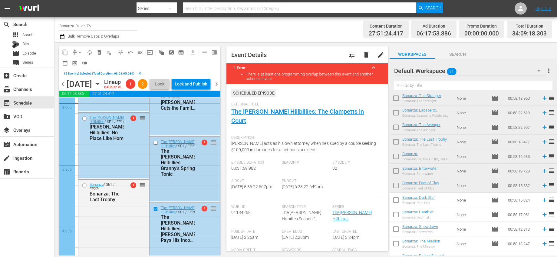
click at [154, 145] on input "checkbox" at bounding box center [156, 142] width 6 height 5
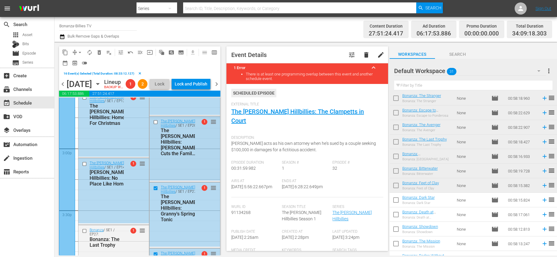
click at [154, 125] on input "checkbox" at bounding box center [156, 122] width 6 height 5
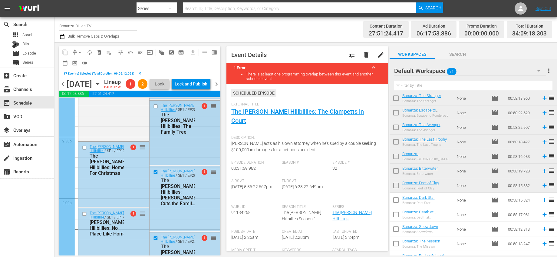
click at [154, 109] on input "checkbox" at bounding box center [156, 106] width 6 height 5
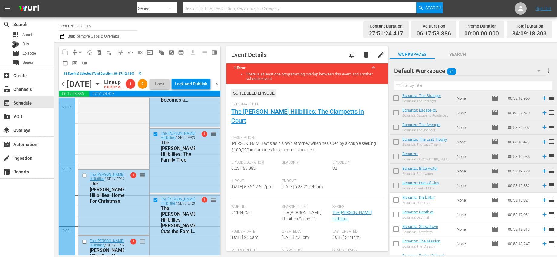
scroll to position [1647, 0]
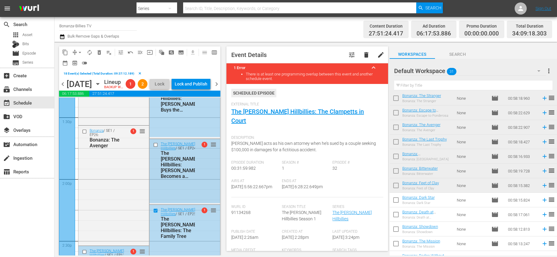
click at [153, 147] on input "checkbox" at bounding box center [156, 144] width 6 height 5
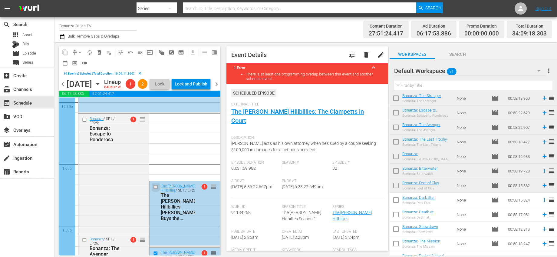
click at [153, 189] on input "checkbox" at bounding box center [156, 186] width 6 height 5
click at [98, 54] on span "delete_forever_outlined" at bounding box center [99, 52] width 6 height 6
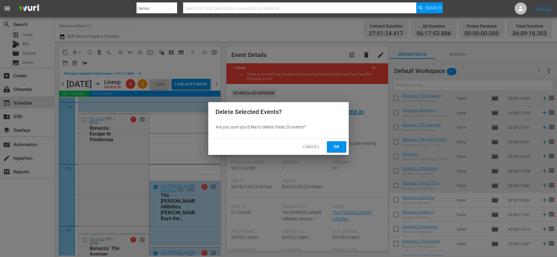
click at [332, 144] on span "Ok" at bounding box center [337, 147] width 10 height 8
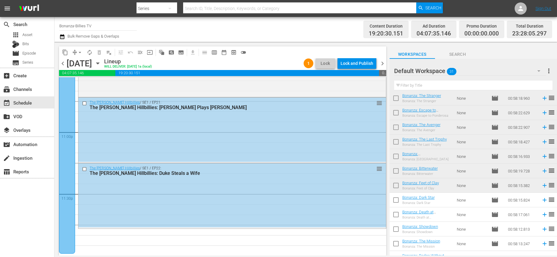
scroll to position [103, 0]
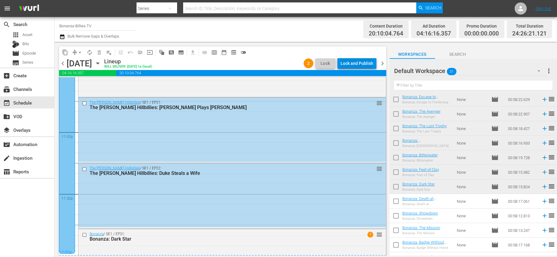
click at [370, 64] on div "Lock and Publish" at bounding box center [356, 63] width 33 height 11
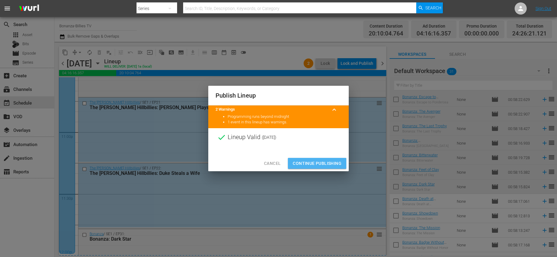
click at [308, 162] on span "Continue Publishing" at bounding box center [317, 163] width 49 height 8
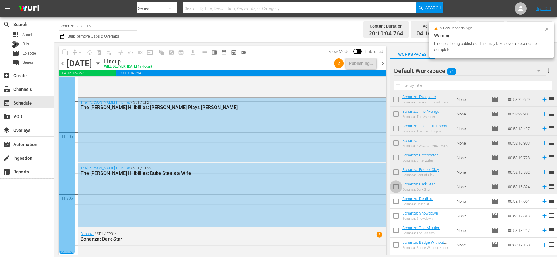
click at [397, 187] on input "checkbox" at bounding box center [395, 187] width 13 height 13
checkbox input "true"
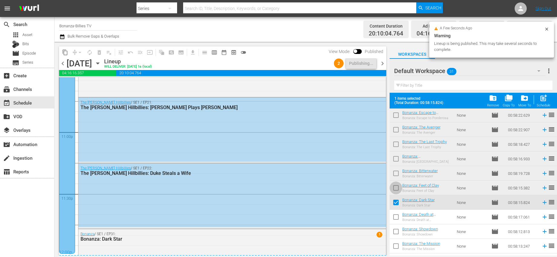
click at [396, 185] on input "checkbox" at bounding box center [395, 188] width 13 height 13
checkbox input "true"
click at [396, 173] on input "checkbox" at bounding box center [395, 174] width 13 height 13
checkbox input "true"
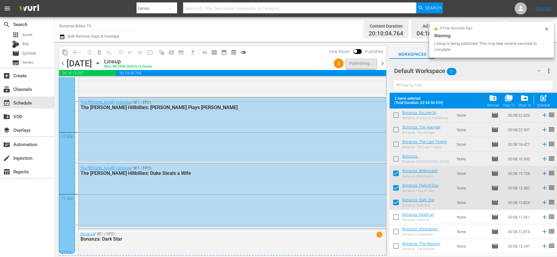
click at [397, 159] on input "checkbox" at bounding box center [395, 159] width 13 height 13
checkbox input "true"
click at [396, 139] on input "checkbox" at bounding box center [395, 145] width 13 height 13
checkbox input "true"
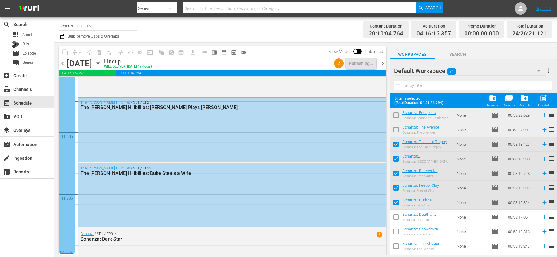
click at [397, 131] on input "checkbox" at bounding box center [395, 130] width 13 height 13
checkbox input "true"
click at [395, 115] on input "checkbox" at bounding box center [395, 116] width 13 height 13
checkbox input "true"
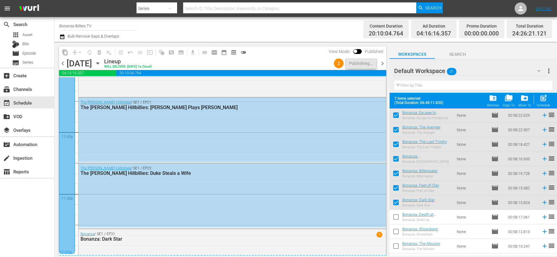
scroll to position [0, 0]
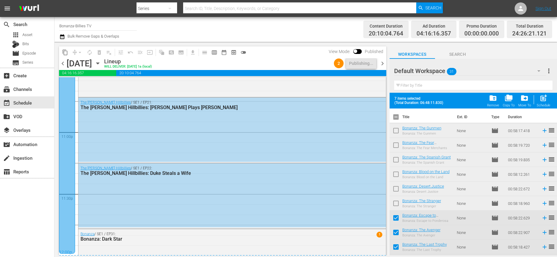
click at [395, 203] on input "checkbox" at bounding box center [395, 204] width 13 height 13
checkbox input "true"
click at [395, 191] on input "checkbox" at bounding box center [395, 189] width 13 height 13
checkbox input "true"
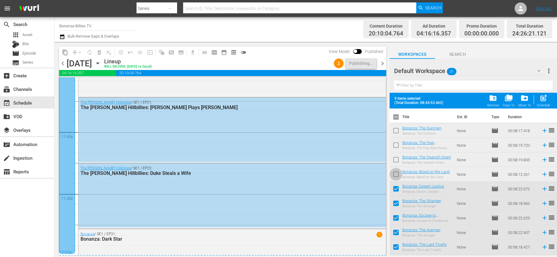
click at [396, 169] on input "checkbox" at bounding box center [395, 175] width 13 height 13
checkbox input "true"
drag, startPoint x: 396, startPoint y: 160, endPoint x: 397, endPoint y: 148, distance: 12.7
click at [396, 160] on input "checkbox" at bounding box center [395, 160] width 13 height 13
checkbox input "true"
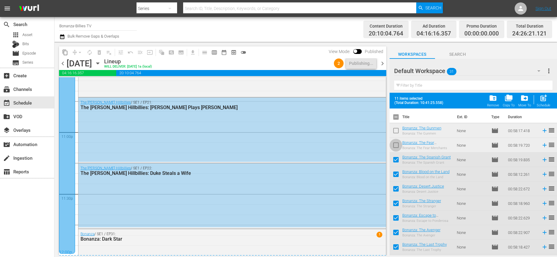
click at [398, 141] on input "checkbox" at bounding box center [395, 146] width 13 height 13
checkbox input "true"
click at [397, 132] on input "checkbox" at bounding box center [395, 131] width 13 height 13
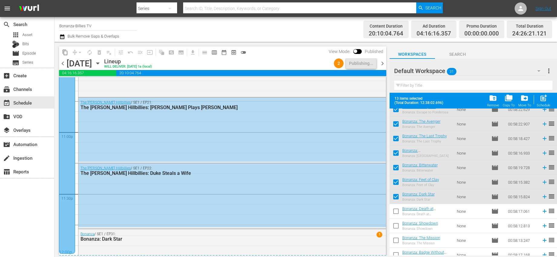
scroll to position [121, 0]
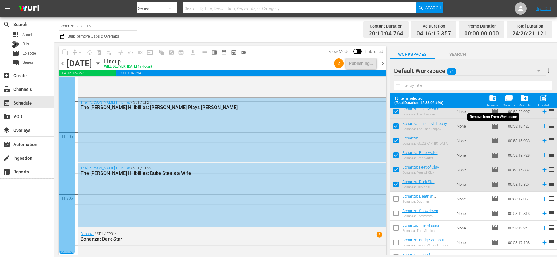
click at [488, 100] on div "folder_delete Remove" at bounding box center [493, 100] width 12 height 13
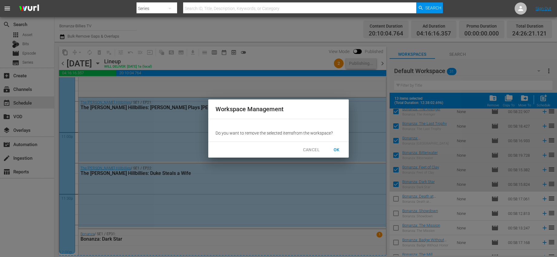
click at [335, 150] on span "OK" at bounding box center [337, 150] width 10 height 8
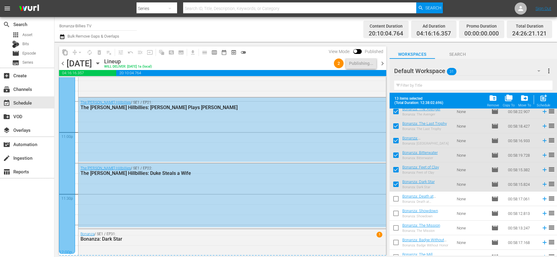
checkbox input "false"
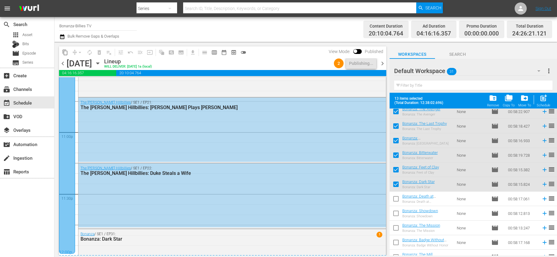
checkbox input "false"
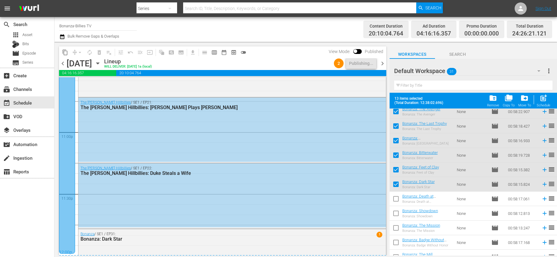
checkbox input "false"
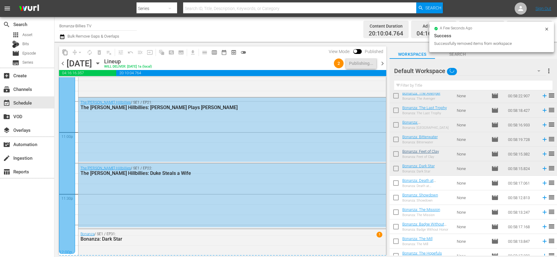
scroll to position [0, 0]
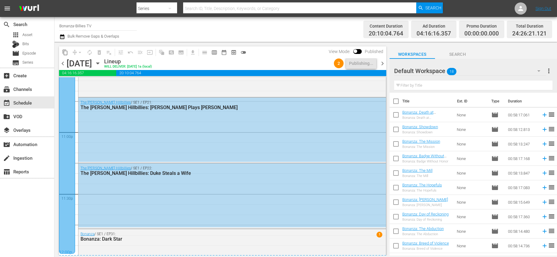
click at [381, 64] on span "chevron_right" at bounding box center [383, 64] width 8 height 8
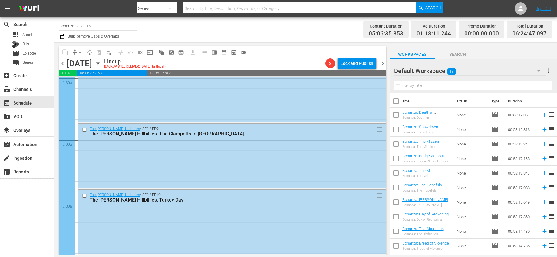
scroll to position [58, 0]
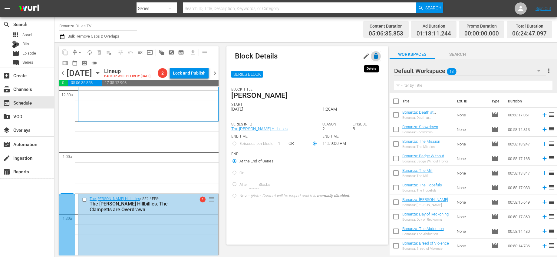
click at [372, 57] on icon "button" at bounding box center [375, 55] width 7 height 7
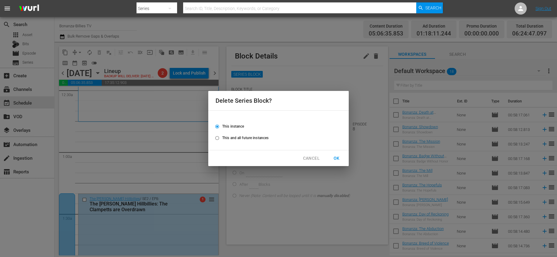
click at [247, 137] on span "This and all future instances" at bounding box center [245, 137] width 46 height 5
click at [222, 137] on input "This and all future instances" at bounding box center [217, 139] width 10 height 10
radio input "true"
click at [333, 154] on span "OK" at bounding box center [337, 158] width 10 height 8
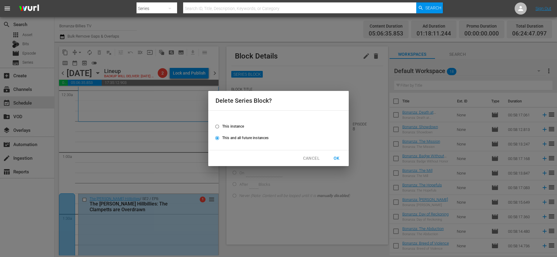
radio input "false"
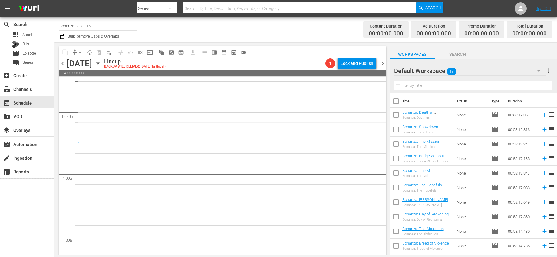
scroll to position [0, 0]
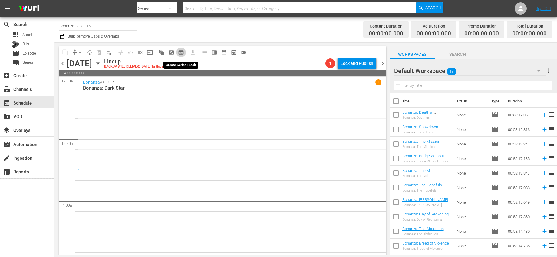
click at [183, 50] on span "subtitles_outlined" at bounding box center [181, 52] width 6 height 6
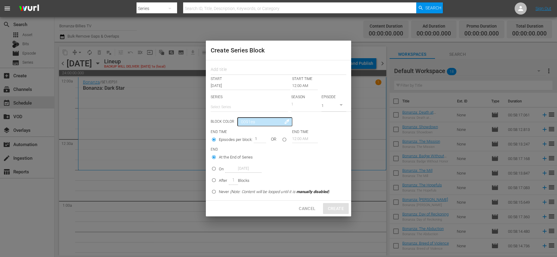
click at [293, 84] on input "12:00 AM" at bounding box center [305, 85] width 26 height 8
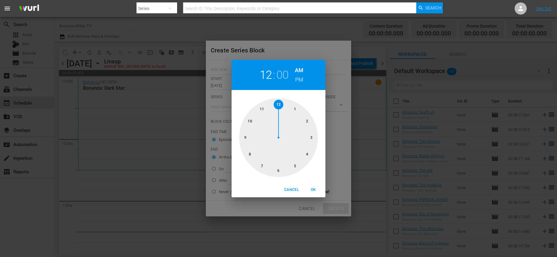
click at [278, 105] on div at bounding box center [278, 137] width 79 height 79
click at [248, 122] on div at bounding box center [278, 137] width 79 height 79
click at [251, 120] on div at bounding box center [278, 137] width 79 height 79
click at [314, 190] on span "OK" at bounding box center [313, 189] width 15 height 6
type input "12:50 AM"
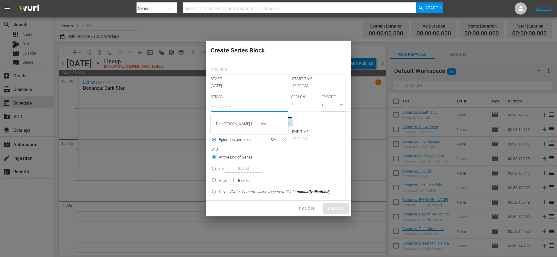
click at [246, 108] on input "text" at bounding box center [249, 107] width 77 height 15
click at [244, 123] on div "The [PERSON_NAME] Hillbillies" at bounding box center [249, 123] width 68 height 15
type input "The [PERSON_NAME] Hillbillies"
click at [245, 71] on input "text" at bounding box center [279, 69] width 136 height 9
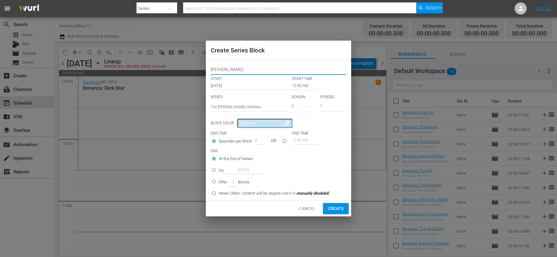
type input "bever"
click at [328, 127] on div "Block Color 0091ea colorize" at bounding box center [279, 123] width 136 height 9
click at [306, 110] on button "button" at bounding box center [306, 106] width 15 height 15
click at [304, 130] on div "1" at bounding box center [299, 131] width 17 height 6
click at [326, 107] on input "1" at bounding box center [333, 106] width 26 height 10
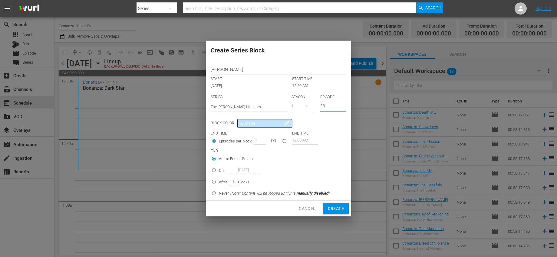
type input "23"
click at [286, 140] on input "seriesBlockEndTime" at bounding box center [284, 142] width 10 height 10
radio input "true"
click at [298, 140] on input "12:00 AM" at bounding box center [305, 140] width 26 height 8
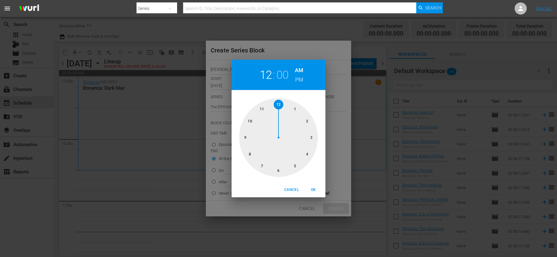
click at [263, 107] on div at bounding box center [278, 137] width 79 height 79
click at [274, 105] on div at bounding box center [278, 137] width 79 height 79
click at [300, 81] on h6 "PM" at bounding box center [299, 80] width 8 height 10
click at [311, 189] on span "OK" at bounding box center [313, 189] width 15 height 6
type input "11:59 PM"
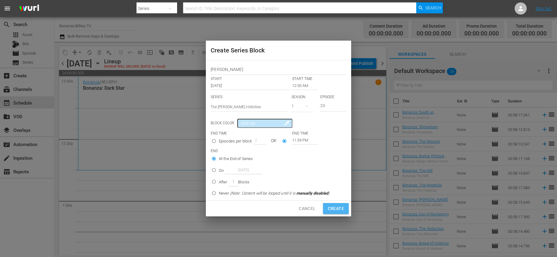
click at [336, 207] on span "Create" at bounding box center [336, 209] width 16 height 8
type input "12:00 AM"
type input "1"
radio input "true"
type input "12:00 AM"
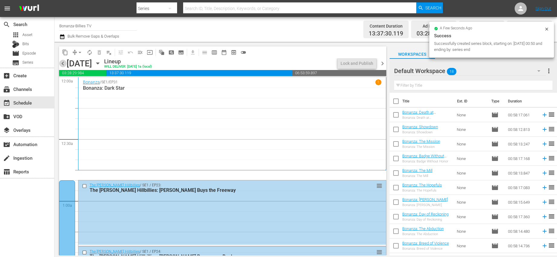
click at [66, 65] on span "chevron_left" at bounding box center [63, 64] width 8 height 8
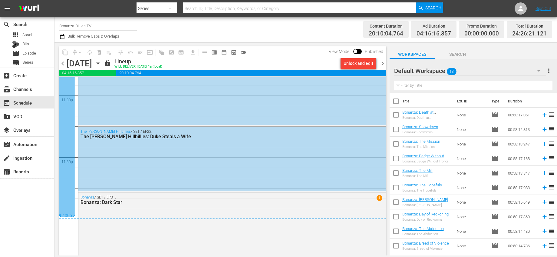
scroll to position [2818, 0]
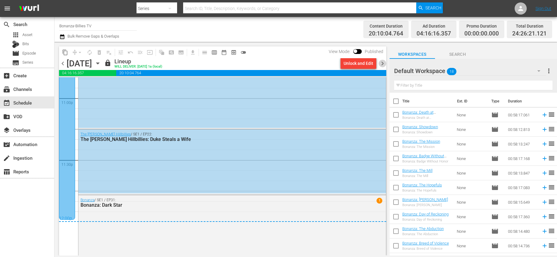
click at [383, 64] on span "chevron_right" at bounding box center [383, 64] width 8 height 8
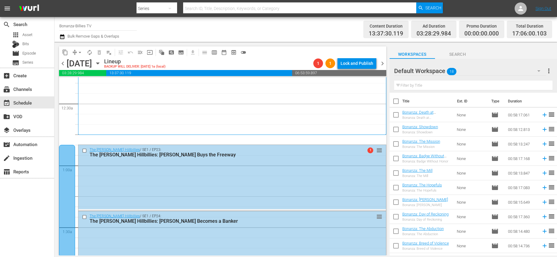
scroll to position [46, 0]
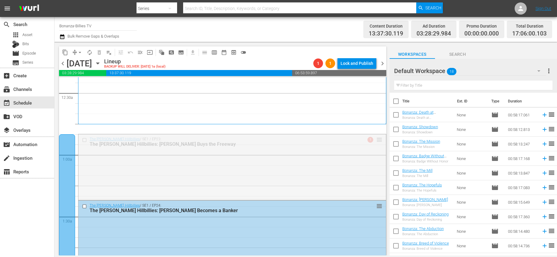
drag, startPoint x: 373, startPoint y: 140, endPoint x: 372, endPoint y: 131, distance: 9.3
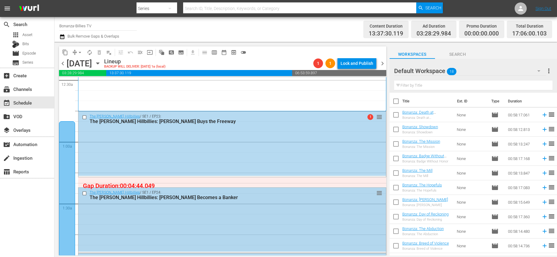
scroll to position [59, 0]
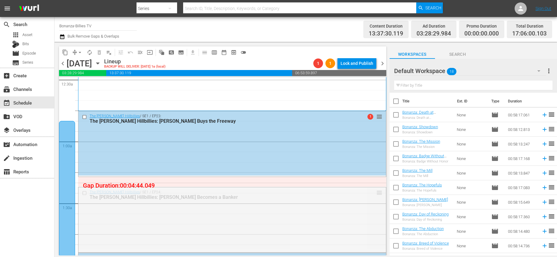
drag, startPoint x: 373, startPoint y: 192, endPoint x: 372, endPoint y: 180, distance: 12.2
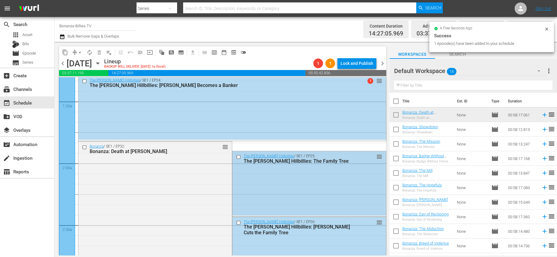
scroll to position [215, 0]
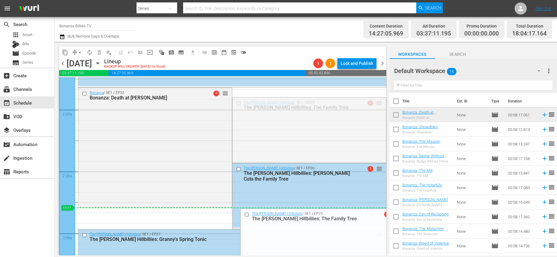
drag, startPoint x: 375, startPoint y: 103, endPoint x: 332, endPoint y: 208, distance: 113.5
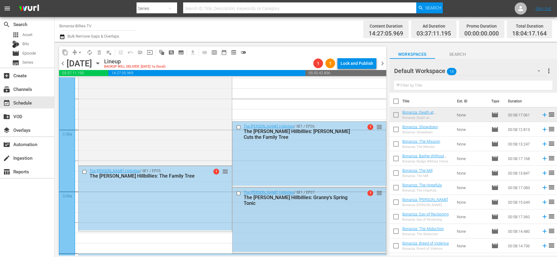
scroll to position [273, 0]
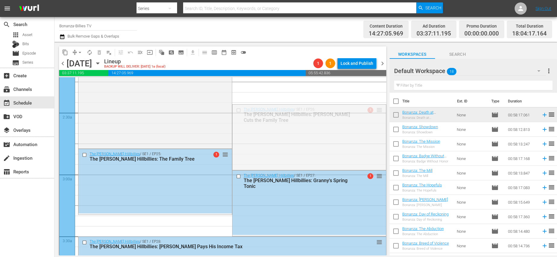
drag, startPoint x: 373, startPoint y: 113, endPoint x: 332, endPoint y: 221, distance: 115.9
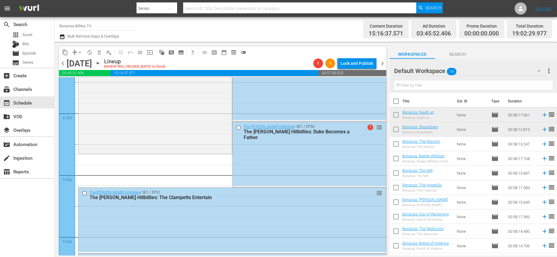
scroll to position [551, 0]
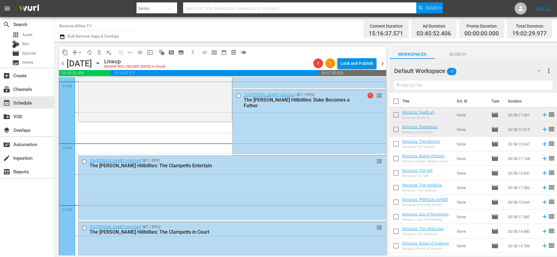
drag, startPoint x: 376, startPoint y: 142, endPoint x: 351, endPoint y: 124, distance: 30.1
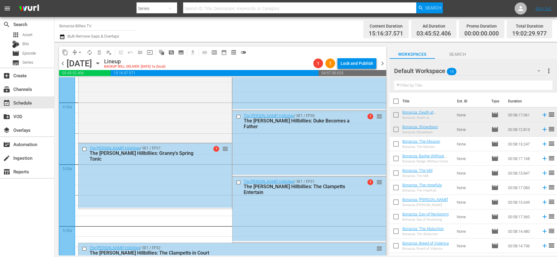
scroll to position [628, 0]
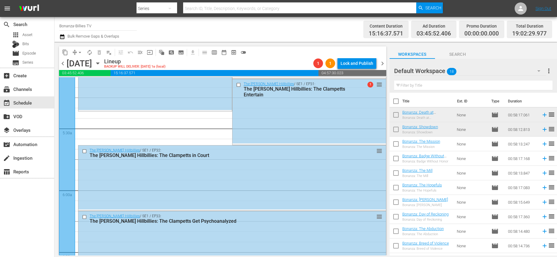
drag, startPoint x: 375, startPoint y: 164, endPoint x: 303, endPoint y: 117, distance: 85.9
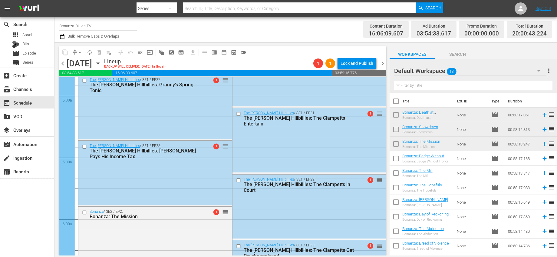
scroll to position [733, 0]
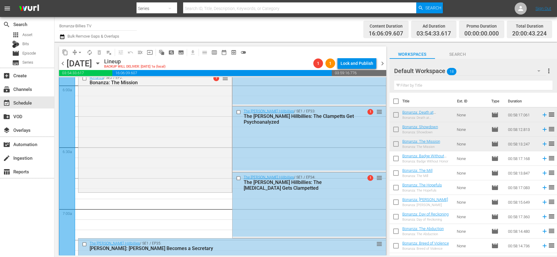
drag, startPoint x: 375, startPoint y: 139, endPoint x: 312, endPoint y: 194, distance: 83.6
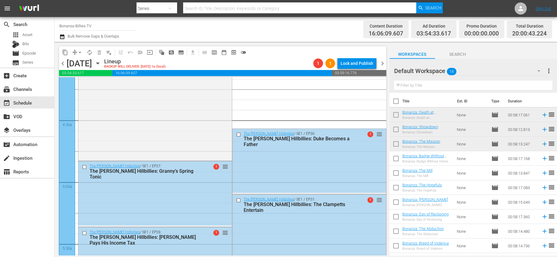
scroll to position [433, 0]
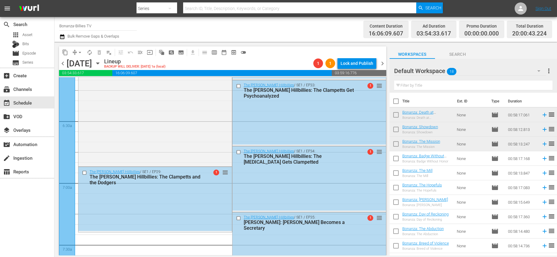
drag, startPoint x: 375, startPoint y: 213, endPoint x: 362, endPoint y: 202, distance: 16.5
click at [362, 202] on div "The Beverly Hillbillies / SE1 / EP34: The Beverly Hillbillies: The Psychiatrist…" at bounding box center [308, 178] width 153 height 64
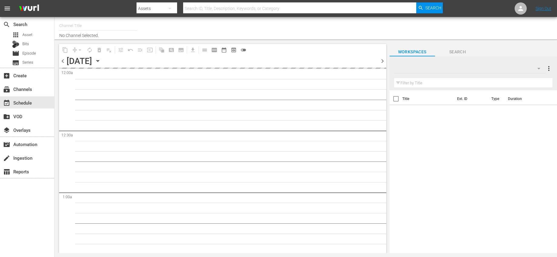
type input "Bonanza-Billies TV (2101)"
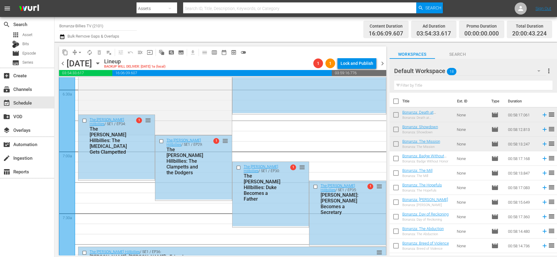
scroll to position [791, 0]
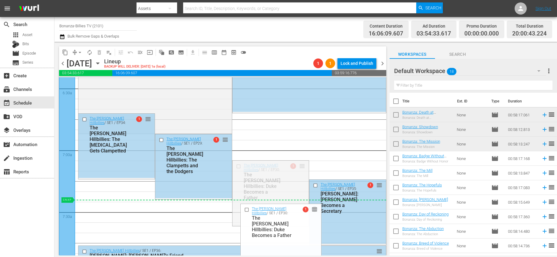
drag, startPoint x: 297, startPoint y: 166, endPoint x: 276, endPoint y: 205, distance: 44.6
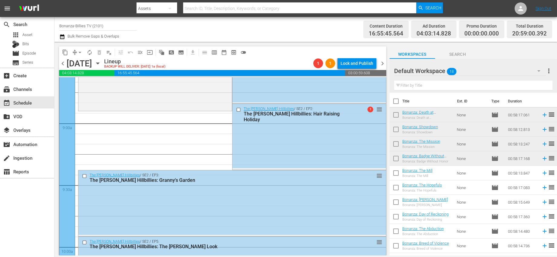
scroll to position [1082, 0]
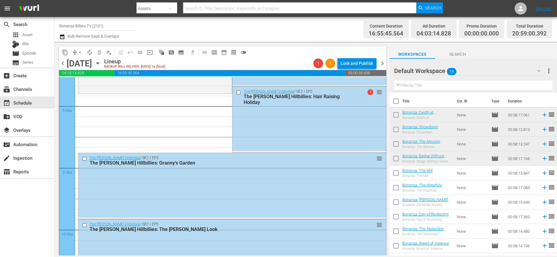
drag, startPoint x: 374, startPoint y: 135, endPoint x: 336, endPoint y: 96, distance: 54.2
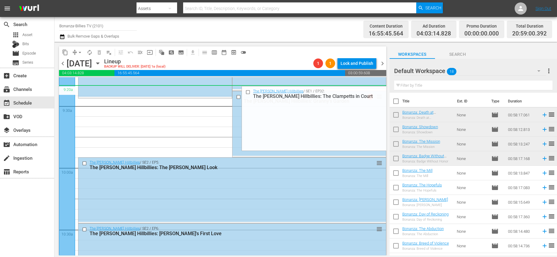
scroll to position [1153, 0]
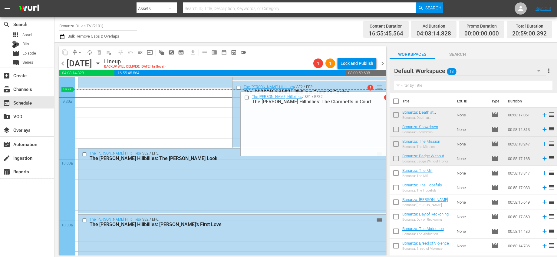
drag, startPoint x: 375, startPoint y: 122, endPoint x: 347, endPoint y: 95, distance: 39.4
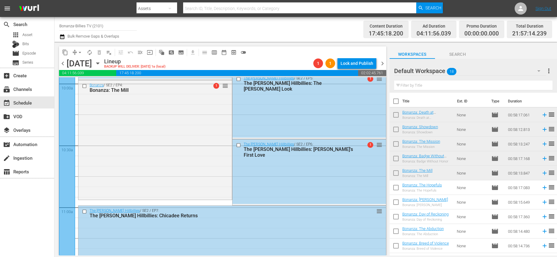
scroll to position [1261, 0]
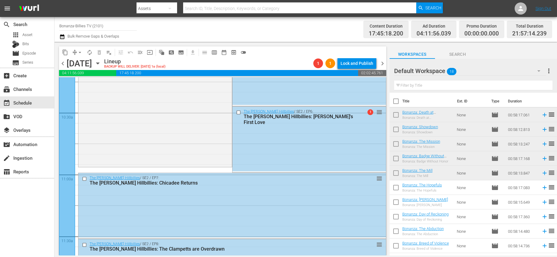
drag, startPoint x: 373, startPoint y: 103, endPoint x: 334, endPoint y: 168, distance: 75.3
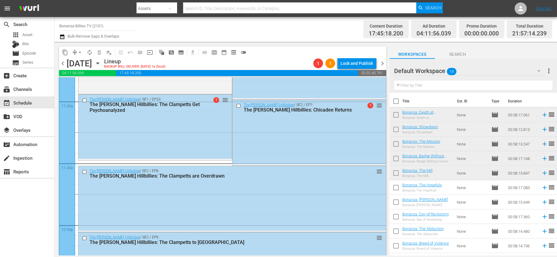
scroll to position [1333, 0]
drag, startPoint x: 375, startPoint y: 130, endPoint x: 345, endPoint y: 162, distance: 43.7
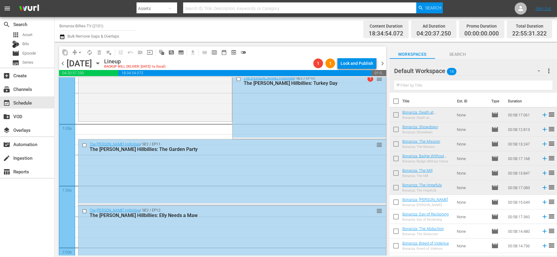
scroll to position [1558, 0]
drag, startPoint x: 374, startPoint y: 171, endPoint x: 336, endPoint y: 126, distance: 59.0
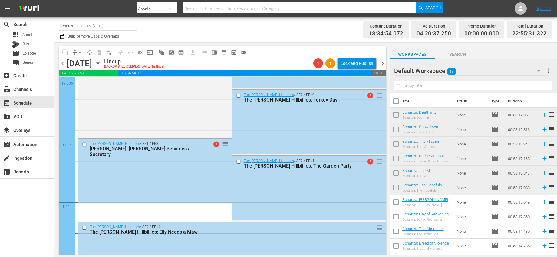
scroll to position [1562, 0]
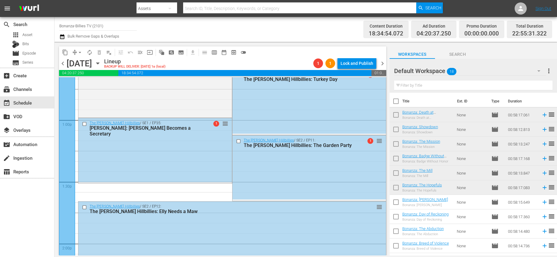
drag, startPoint x: 375, startPoint y: 156, endPoint x: 360, endPoint y: 189, distance: 35.5
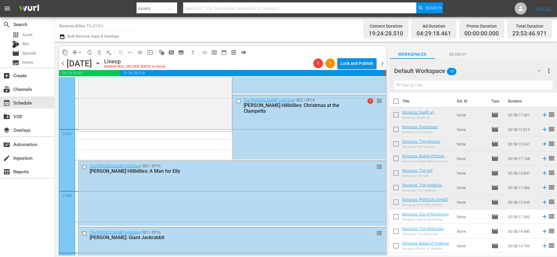
scroll to position [1801, 0]
drag, startPoint x: 373, startPoint y: 148, endPoint x: 341, endPoint y: 136, distance: 34.1
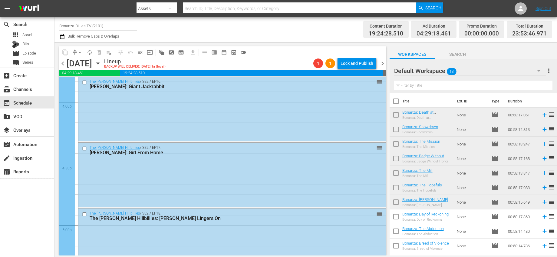
scroll to position [1856, 0]
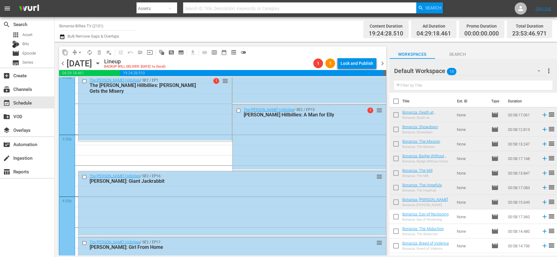
drag, startPoint x: 373, startPoint y: 150, endPoint x: 341, endPoint y: 143, distance: 33.0
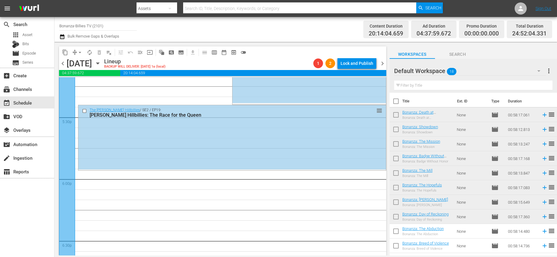
scroll to position [2061, 0]
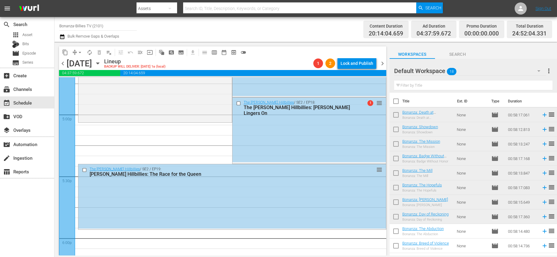
drag, startPoint x: 373, startPoint y: 148, endPoint x: 351, endPoint y: 123, distance: 34.1
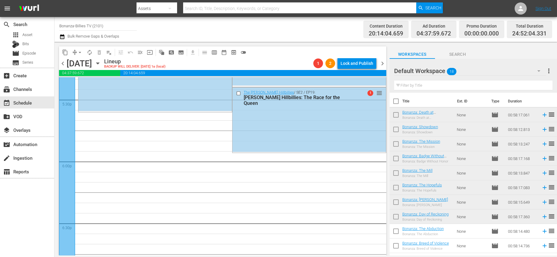
scroll to position [2138, 0]
drag, startPoint x: 375, startPoint y: 164, endPoint x: 325, endPoint y: 118, distance: 67.9
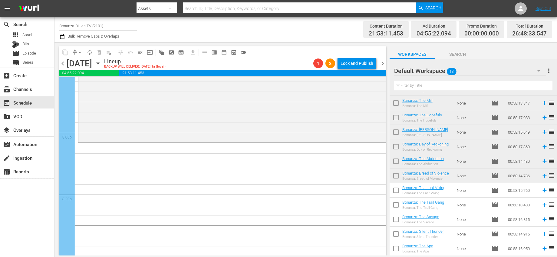
scroll to position [2359, 0]
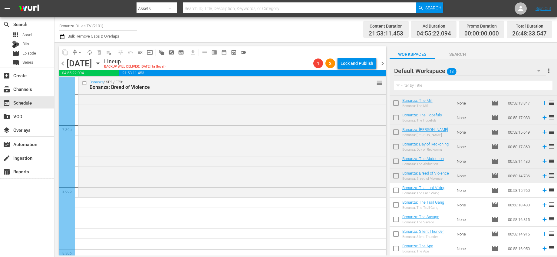
drag, startPoint x: 375, startPoint y: 140, endPoint x: 338, endPoint y: 200, distance: 69.9
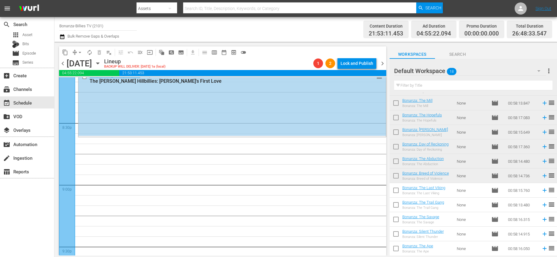
scroll to position [2472, 0]
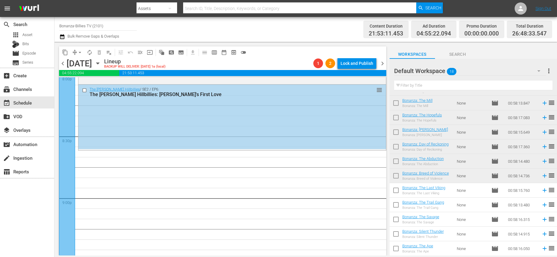
drag, startPoint x: 374, startPoint y: 125, endPoint x: 325, endPoint y: 152, distance: 55.9
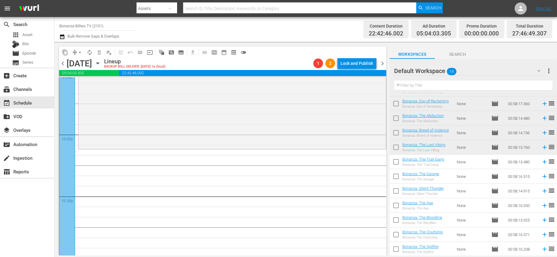
scroll to position [2698, 0]
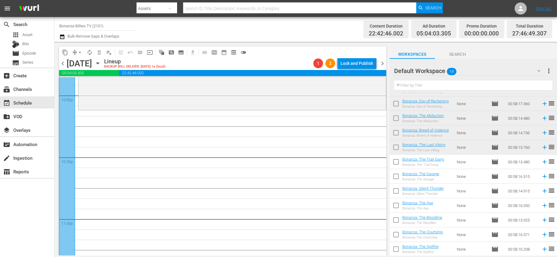
drag, startPoint x: 373, startPoint y: 154, endPoint x: 354, endPoint y: 113, distance: 44.9
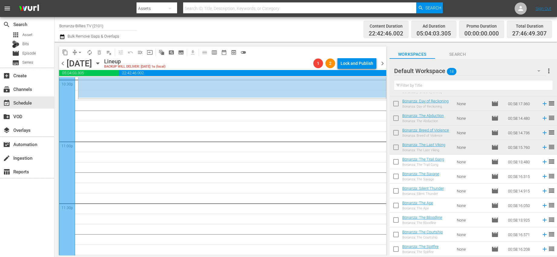
scroll to position [2765, 0]
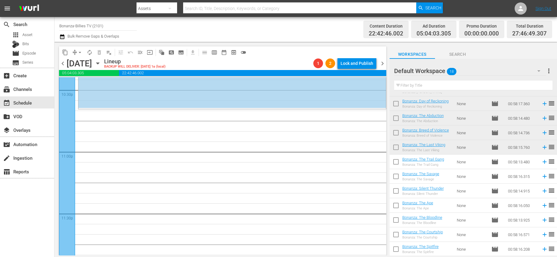
drag, startPoint x: 373, startPoint y: 102, endPoint x: 349, endPoint y: 116, distance: 27.8
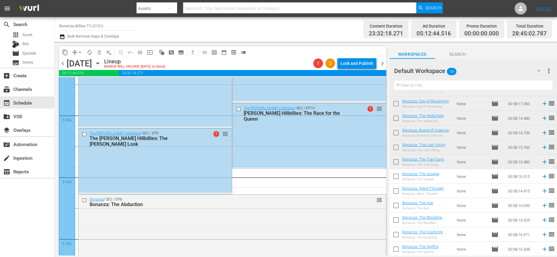
scroll to position [2006, 0]
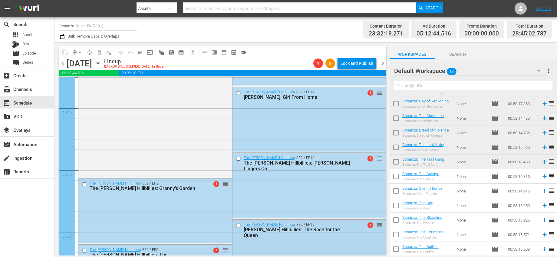
click at [236, 225] on input "checkbox" at bounding box center [239, 224] width 6 height 5
click at [236, 159] on input "checkbox" at bounding box center [239, 158] width 6 height 5
click at [236, 94] on input "checkbox" at bounding box center [239, 92] width 6 height 5
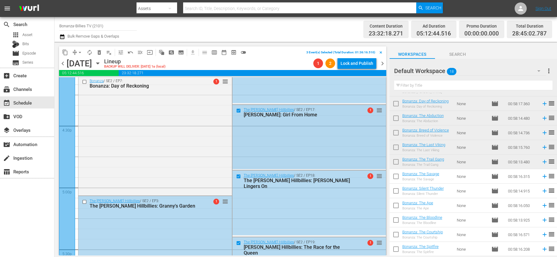
scroll to position [1905, 0]
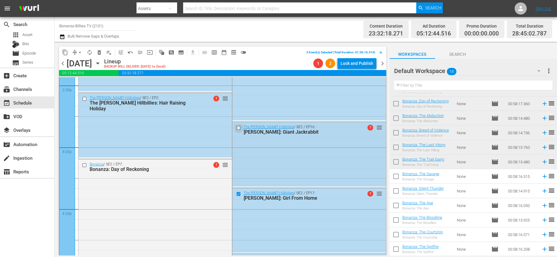
click at [236, 126] on input "checkbox" at bounding box center [239, 127] width 6 height 5
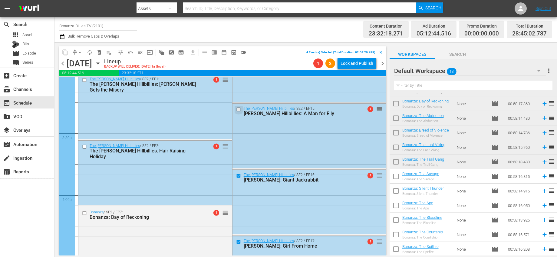
click at [237, 108] on input "checkbox" at bounding box center [239, 109] width 6 height 5
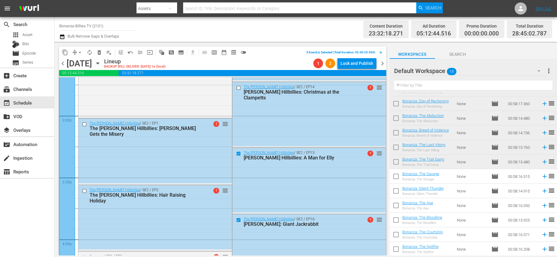
scroll to position [1743, 0]
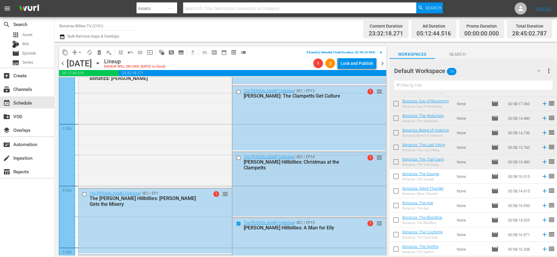
click at [236, 158] on input "checkbox" at bounding box center [239, 157] width 6 height 5
click at [236, 90] on input "checkbox" at bounding box center [239, 91] width 6 height 5
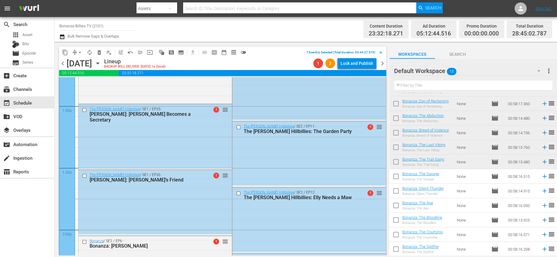
scroll to position [1574, 0]
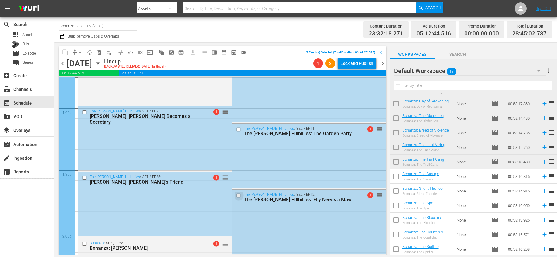
click at [238, 195] on input "checkbox" at bounding box center [239, 195] width 6 height 5
click at [236, 131] on input "checkbox" at bounding box center [239, 128] width 6 height 5
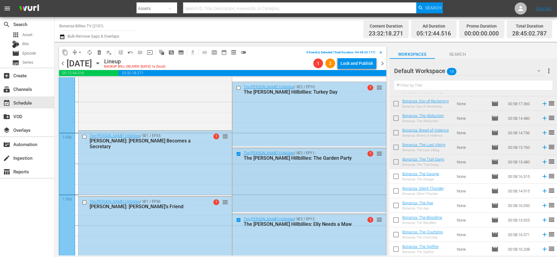
scroll to position [1526, 0]
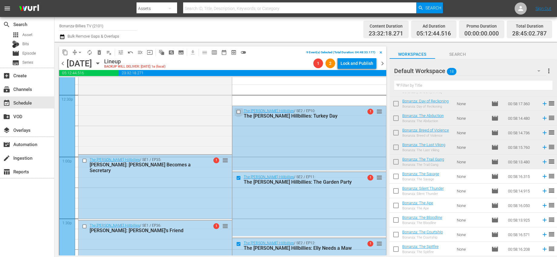
click at [237, 111] on input "checkbox" at bounding box center [239, 111] width 6 height 5
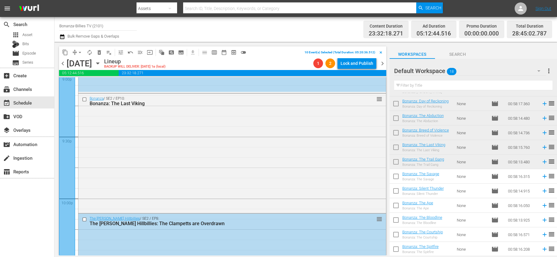
scroll to position [2805, 0]
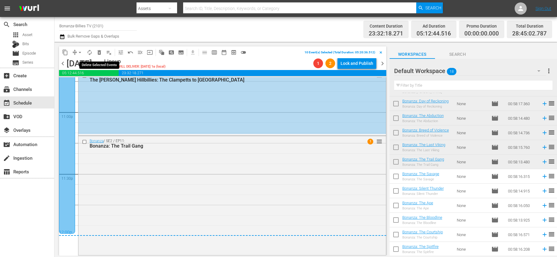
click at [97, 54] on span "delete_forever_outlined" at bounding box center [99, 52] width 6 height 6
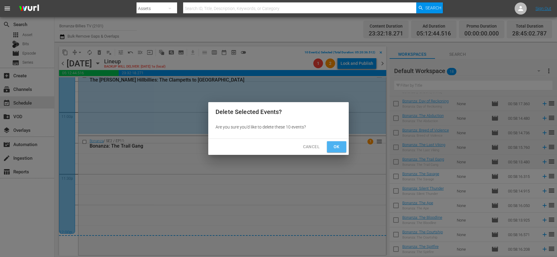
click at [334, 146] on span "Ok" at bounding box center [337, 147] width 10 height 8
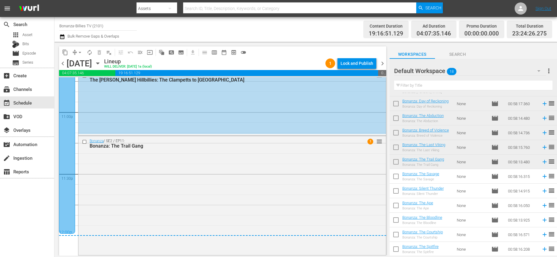
click at [381, 62] on span "chevron_right" at bounding box center [383, 64] width 8 height 8
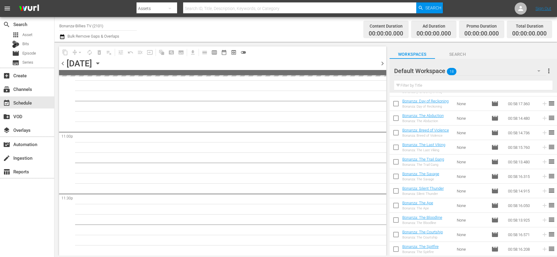
scroll to position [2785, 0]
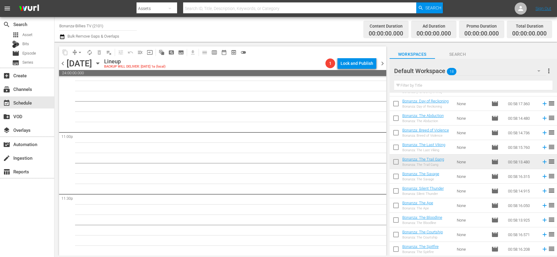
click at [399, 164] on input "checkbox" at bounding box center [395, 162] width 13 height 13
checkbox input "true"
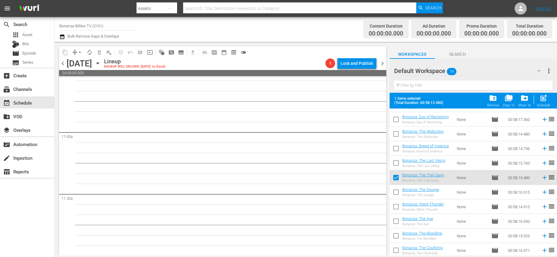
drag, startPoint x: 398, startPoint y: 162, endPoint x: 397, endPoint y: 156, distance: 6.7
click at [398, 162] on input "checkbox" at bounding box center [395, 164] width 13 height 13
checkbox input "true"
click at [397, 151] on input "checkbox" at bounding box center [395, 149] width 13 height 13
checkbox input "true"
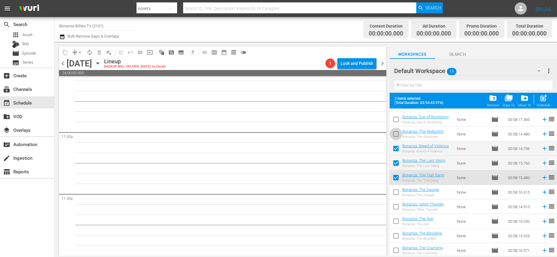
click at [396, 138] on input "checkbox" at bounding box center [395, 135] width 13 height 13
checkbox input "true"
click at [396, 122] on input "checkbox" at bounding box center [395, 120] width 13 height 13
checkbox input "true"
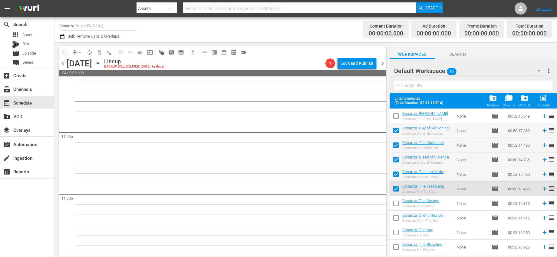
scroll to position [74, 0]
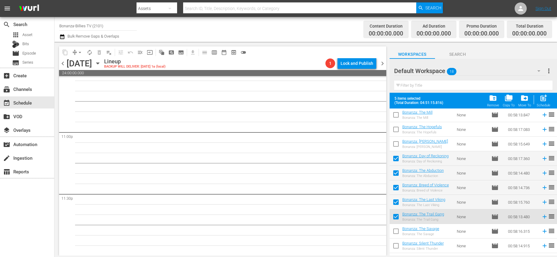
drag, startPoint x: 395, startPoint y: 142, endPoint x: 394, endPoint y: 133, distance: 8.5
click at [395, 142] on input "checkbox" at bounding box center [395, 145] width 13 height 13
checkbox input "true"
click at [394, 128] on input "checkbox" at bounding box center [395, 130] width 13 height 13
checkbox input "true"
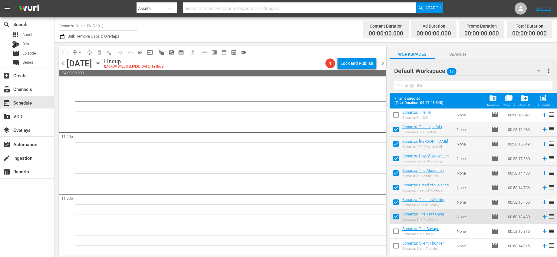
click at [398, 114] on input "checkbox" at bounding box center [395, 116] width 13 height 13
checkbox input "true"
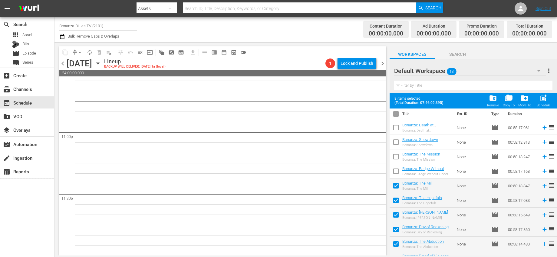
scroll to position [0, 0]
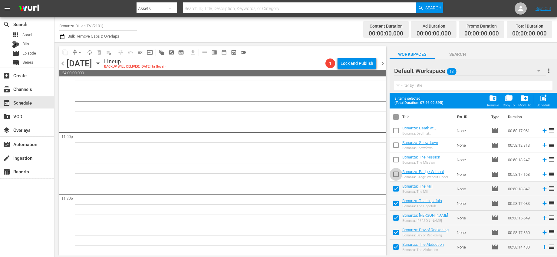
click at [399, 175] on input "checkbox" at bounding box center [395, 175] width 13 height 13
checkbox input "true"
drag, startPoint x: 396, startPoint y: 162, endPoint x: 397, endPoint y: 149, distance: 13.0
click at [396, 162] on input "checkbox" at bounding box center [395, 160] width 13 height 13
checkbox input "true"
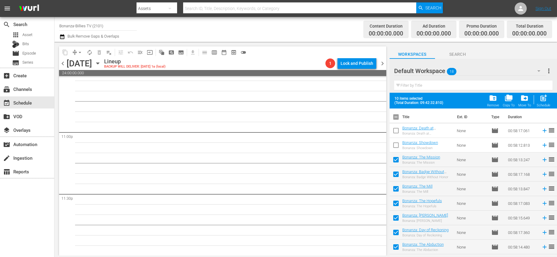
click at [397, 145] on input "checkbox" at bounding box center [395, 146] width 13 height 13
checkbox input "true"
click at [397, 129] on input "checkbox" at bounding box center [395, 131] width 13 height 13
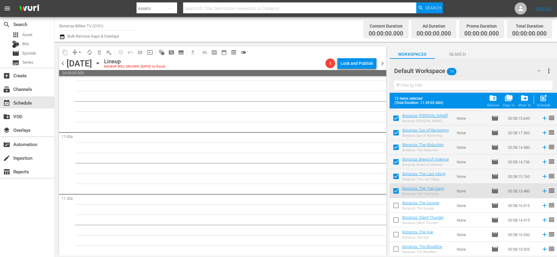
scroll to position [108, 0]
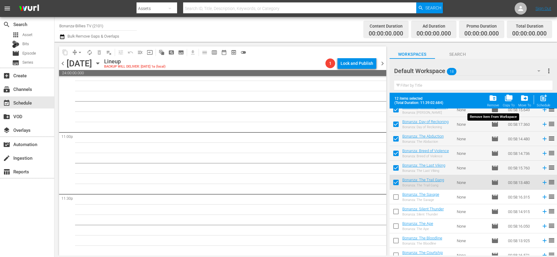
click at [496, 97] on span "folder_delete" at bounding box center [493, 98] width 8 height 8
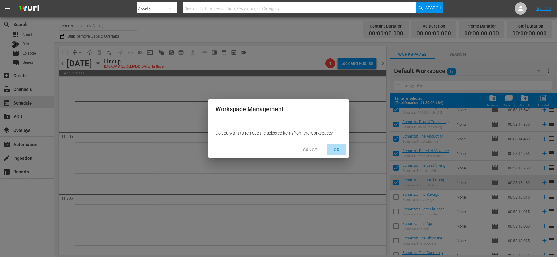
click at [333, 149] on span "OK" at bounding box center [337, 150] width 10 height 8
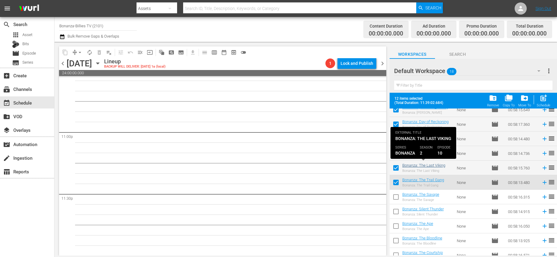
checkbox input "false"
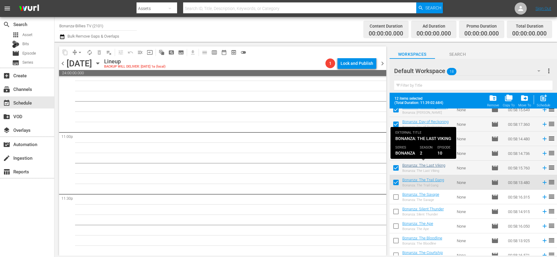
checkbox input "false"
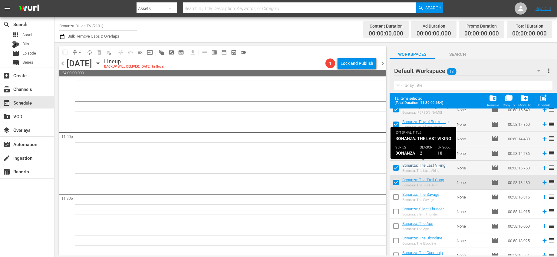
checkbox input "false"
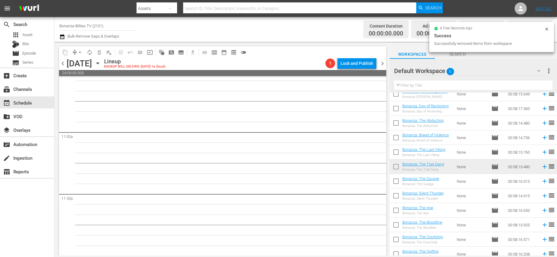
scroll to position [0, 0]
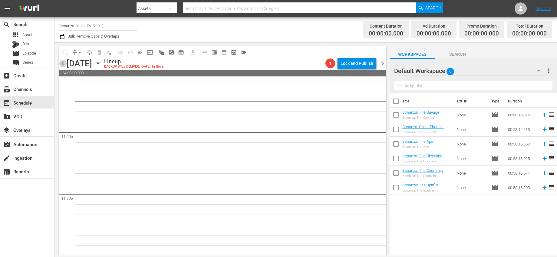
click at [63, 64] on span "chevron_left" at bounding box center [63, 64] width 8 height 8
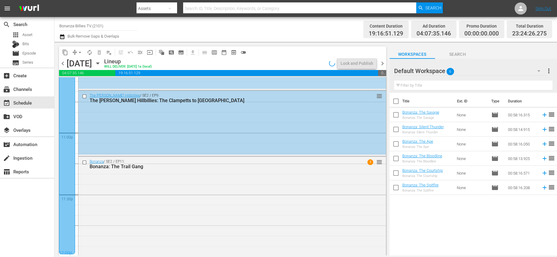
scroll to position [2805, 0]
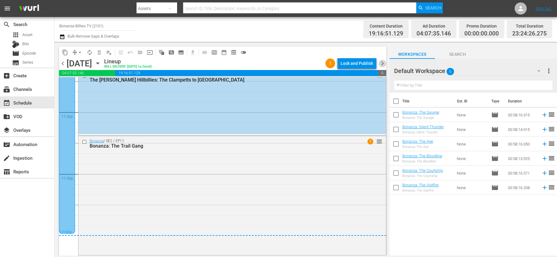
click at [380, 63] on span "chevron_right" at bounding box center [383, 64] width 8 height 8
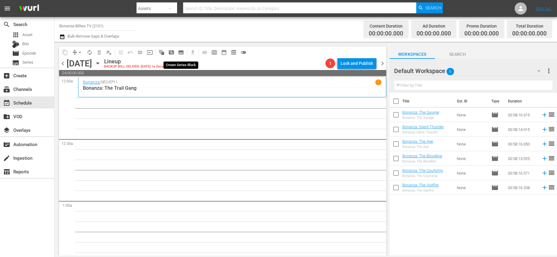
click at [181, 50] on span "subtitles_outlined" at bounding box center [181, 52] width 6 height 6
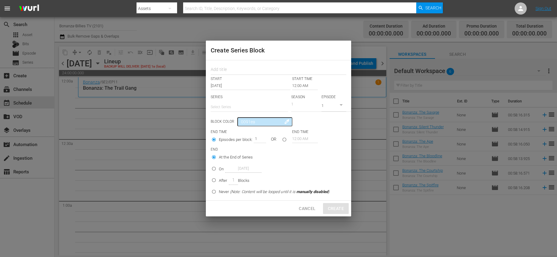
click at [293, 84] on input "12:00 AM" at bounding box center [305, 85] width 26 height 8
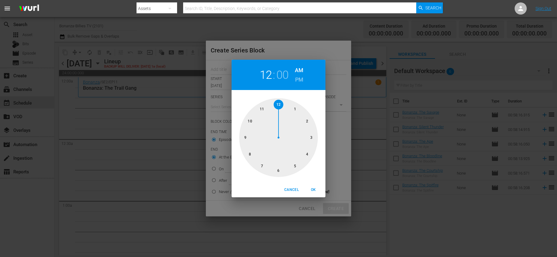
click at [276, 105] on div at bounding box center [278, 137] width 79 height 79
drag, startPoint x: 308, startPoint y: 120, endPoint x: 310, endPoint y: 125, distance: 5.7
click at [308, 120] on div at bounding box center [278, 137] width 79 height 79
click at [312, 190] on span "OK" at bounding box center [313, 189] width 15 height 6
type input "12:10 AM"
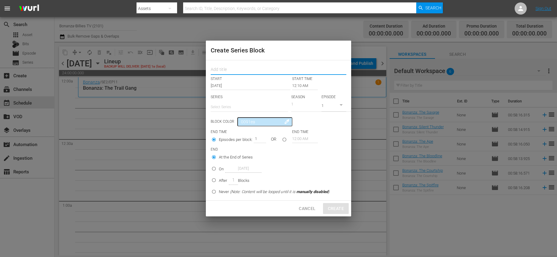
click at [244, 72] on input "text" at bounding box center [279, 69] width 136 height 9
type input "[PERSON_NAME]"
click at [242, 107] on input "text" at bounding box center [249, 107] width 77 height 15
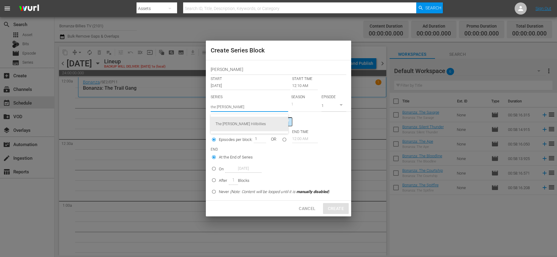
click at [231, 124] on div "The [PERSON_NAME] Hillbillies" at bounding box center [249, 123] width 68 height 15
type input "The [PERSON_NAME] Hillbillies"
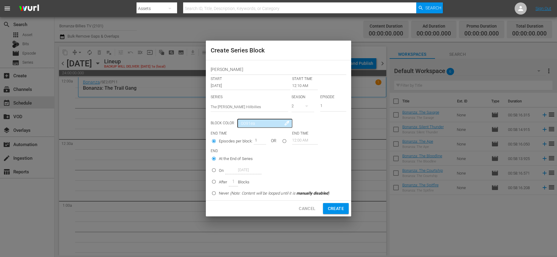
click at [328, 105] on input "1" at bounding box center [333, 106] width 26 height 10
type input "10"
click at [333, 129] on div "beverly START START TIME Oct 16th 2025 12:10 AM SERIES Select Series The Beverl…" at bounding box center [278, 130] width 145 height 140
drag, startPoint x: 287, startPoint y: 141, endPoint x: 290, endPoint y: 141, distance: 3.0
click at [287, 141] on input "seriesBlockEndTime" at bounding box center [284, 142] width 10 height 10
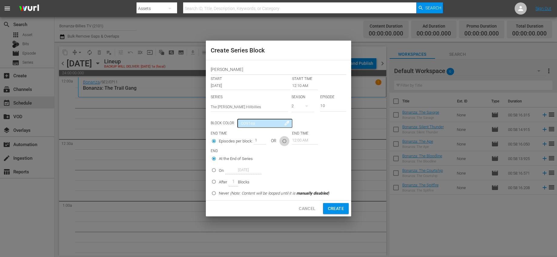
radio input "true"
click at [300, 142] on input "12:00 AM" at bounding box center [305, 140] width 26 height 8
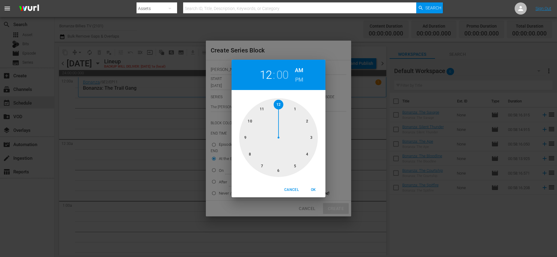
click at [298, 76] on h6 "PM" at bounding box center [299, 80] width 8 height 10
click at [314, 185] on button "OK" at bounding box center [312, 190] width 19 height 10
type input "12:00 PM"
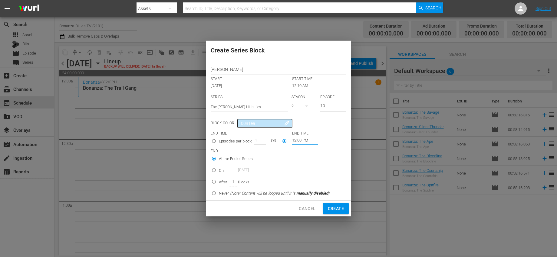
click at [345, 210] on button "Create" at bounding box center [336, 208] width 26 height 11
type input "12:00 AM"
type input "1"
radio input "true"
type input "12:00 AM"
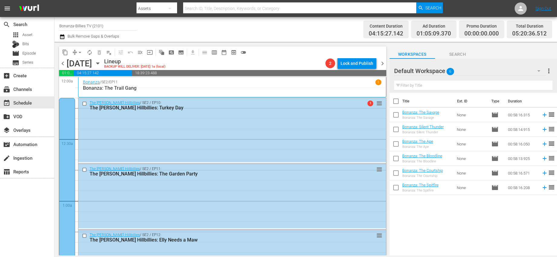
click at [64, 61] on span "chevron_left" at bounding box center [63, 64] width 8 height 8
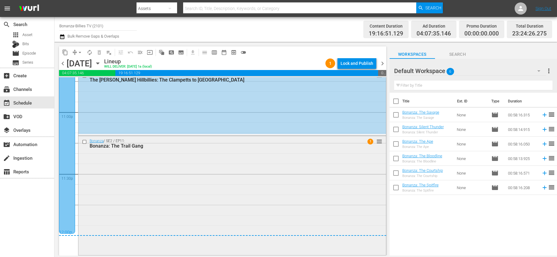
scroll to position [2758, 0]
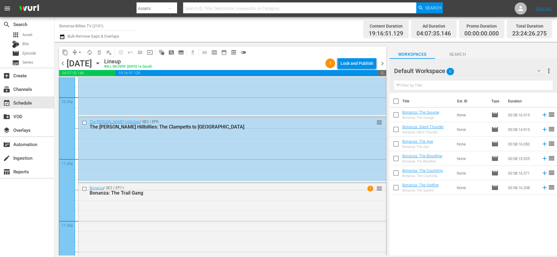
click at [382, 63] on span "chevron_right" at bounding box center [383, 64] width 8 height 8
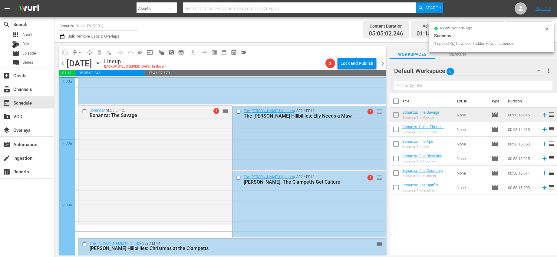
scroll to position [127, 0]
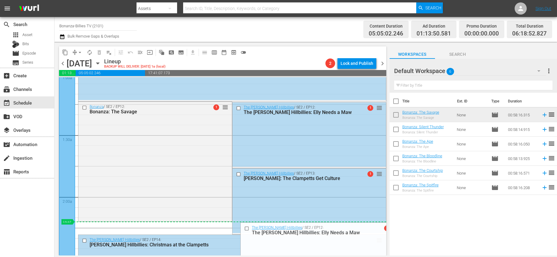
drag, startPoint x: 376, startPoint y: 108, endPoint x: 340, endPoint y: 223, distance: 120.7
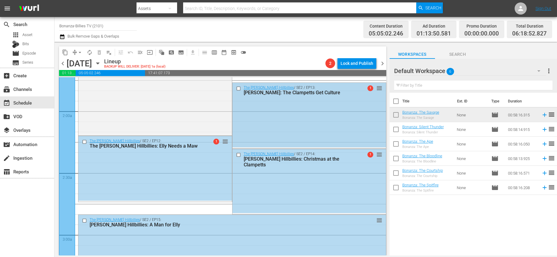
scroll to position [213, 0]
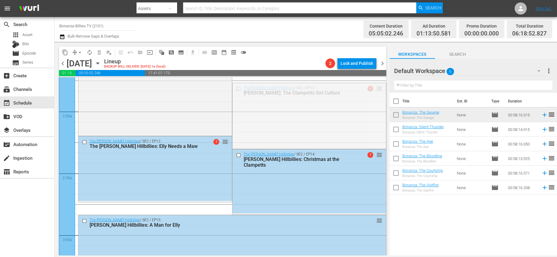
drag, startPoint x: 375, startPoint y: 87, endPoint x: 318, endPoint y: 205, distance: 131.0
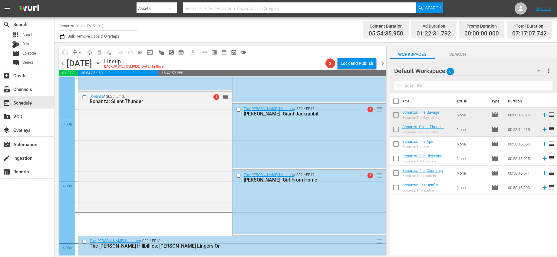
scroll to position [445, 0]
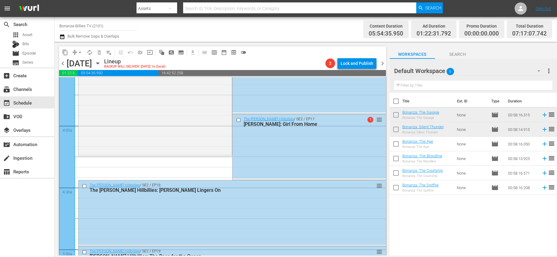
drag, startPoint x: 375, startPoint y: 167, endPoint x: 350, endPoint y: 161, distance: 26.4
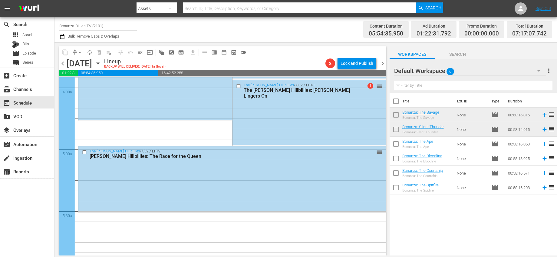
scroll to position [545, 0]
drag, startPoint x: 372, startPoint y: 173, endPoint x: 344, endPoint y: 123, distance: 57.6
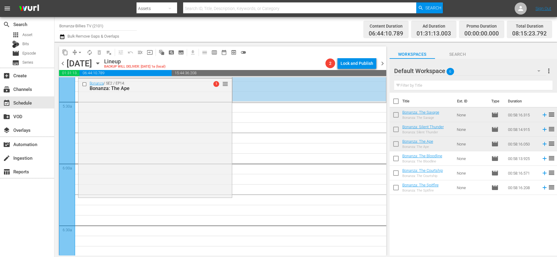
scroll to position [688, 0]
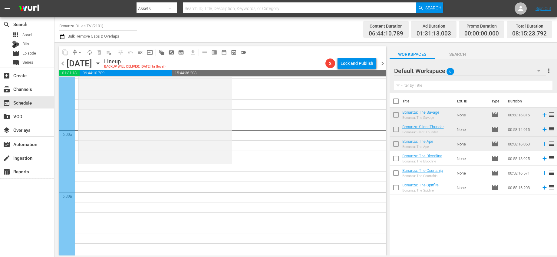
drag, startPoint x: 376, startPoint y: 113, endPoint x: 334, endPoint y: 170, distance: 70.5
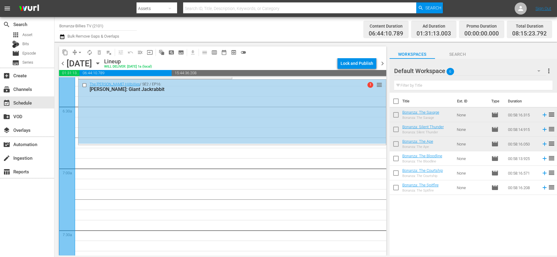
scroll to position [800, 0]
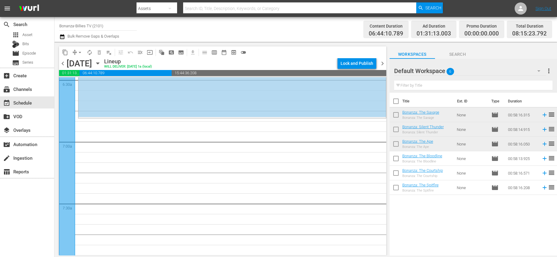
drag, startPoint x: 374, startPoint y: 136, endPoint x: 353, endPoint y: 120, distance: 26.4
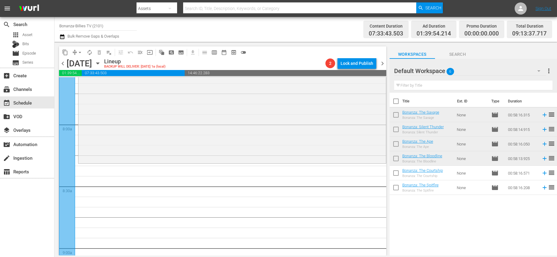
scroll to position [946, 0]
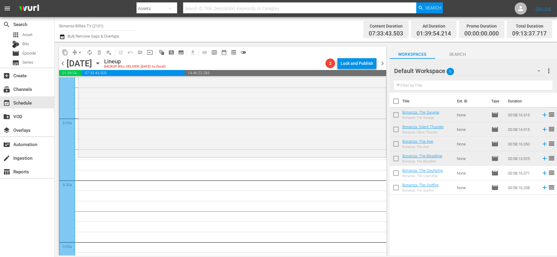
drag, startPoint x: 372, startPoint y: 146, endPoint x: 359, endPoint y: 167, distance: 24.9
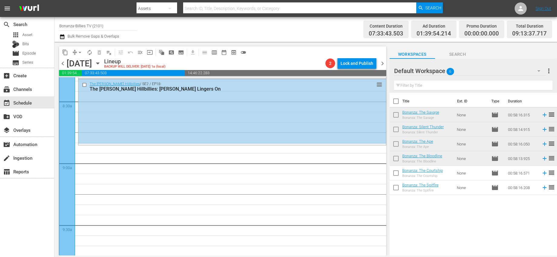
scroll to position [1027, 0]
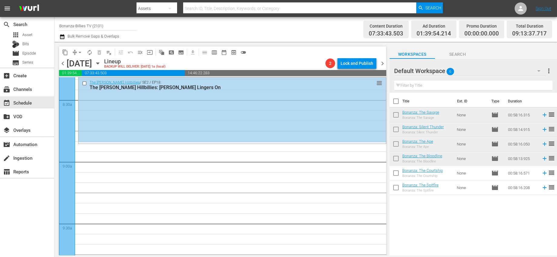
drag, startPoint x: 376, startPoint y: 157, endPoint x: 330, endPoint y: 148, distance: 46.5
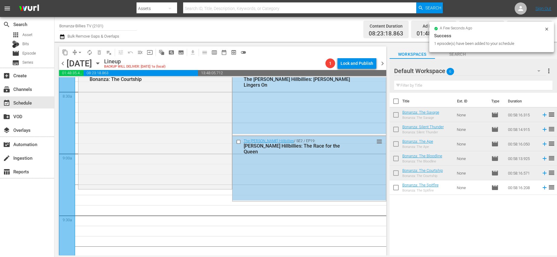
scroll to position [992, 0]
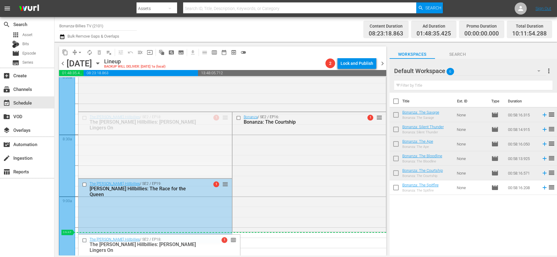
drag, startPoint x: 228, startPoint y: 127, endPoint x: 255, endPoint y: 235, distance: 111.2
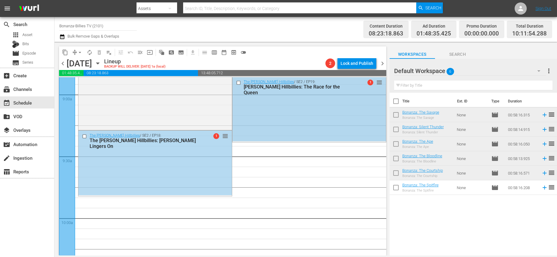
scroll to position [1094, 0]
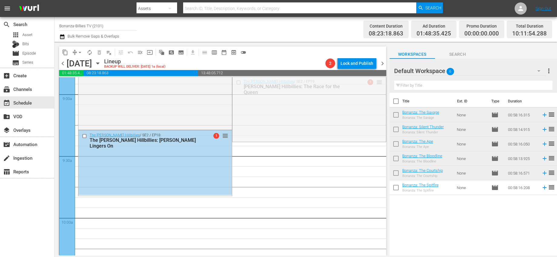
drag, startPoint x: 375, startPoint y: 84, endPoint x: 326, endPoint y: 204, distance: 129.3
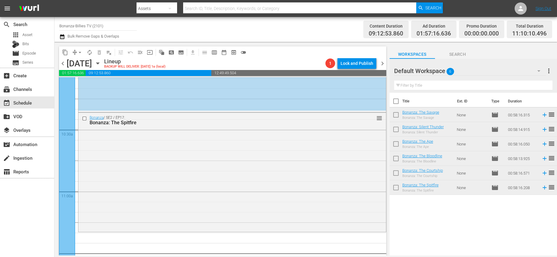
scroll to position [1366, 0]
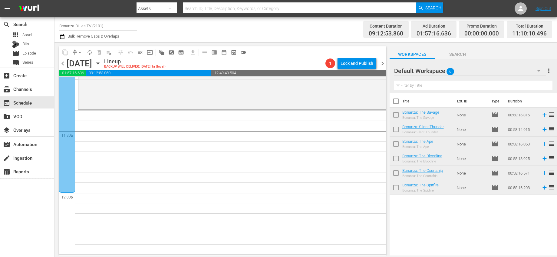
click at [398, 105] on input "checkbox" at bounding box center [395, 102] width 13 height 13
checkbox input "true"
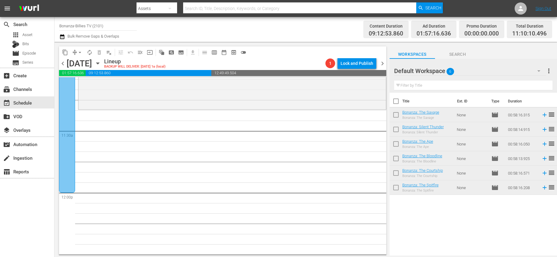
checkbox input "true"
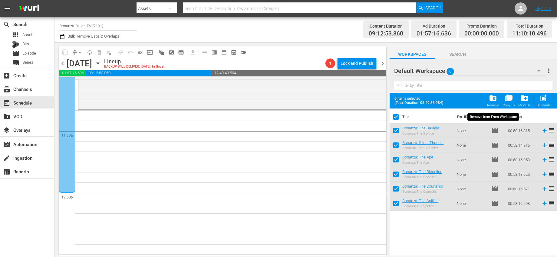
click at [494, 96] on span "folder_delete" at bounding box center [493, 98] width 8 height 8
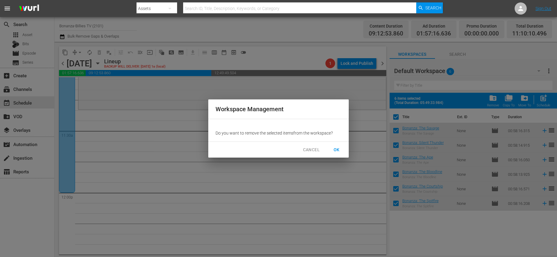
click at [338, 146] on span "OK" at bounding box center [337, 150] width 10 height 8
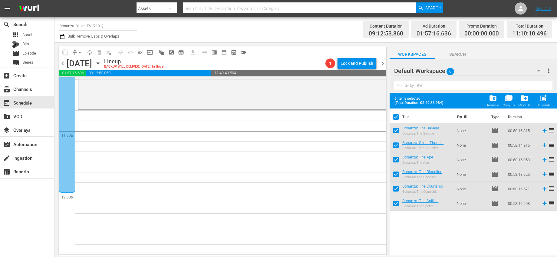
checkbox input "false"
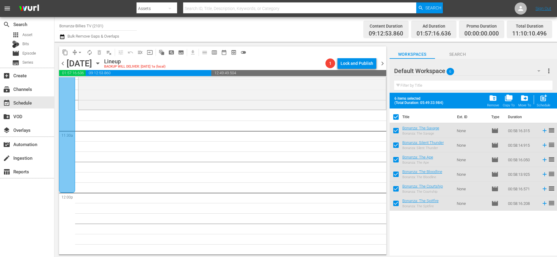
checkbox input "false"
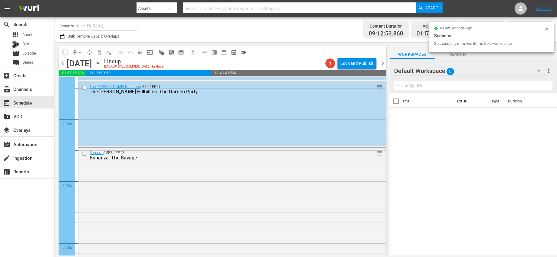
scroll to position [0, 0]
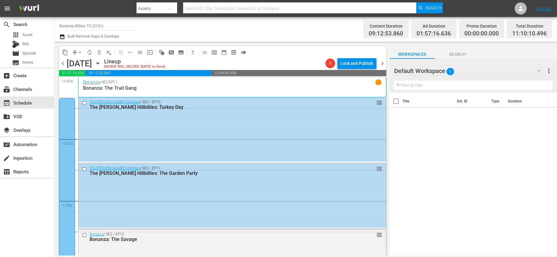
click at [99, 63] on icon "button" at bounding box center [97, 64] width 3 height 2
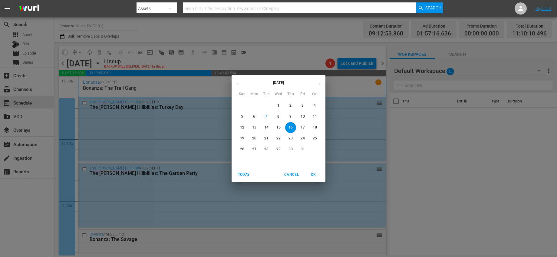
click at [267, 126] on p "14" at bounding box center [266, 127] width 4 height 5
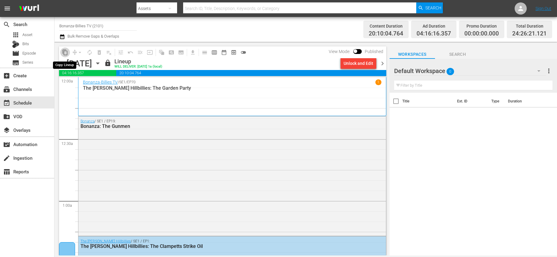
click at [65, 52] on span "content_copy" at bounding box center [65, 52] width 6 height 6
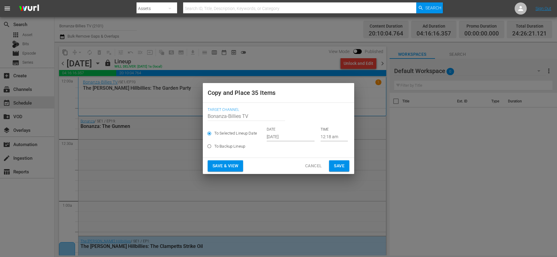
click at [284, 138] on input "Oct 9th 2025" at bounding box center [291, 136] width 48 height 9
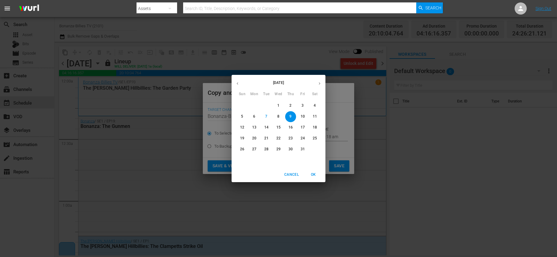
click at [292, 128] on p "16" at bounding box center [290, 127] width 4 height 5
type input "Oct 16th 2025"
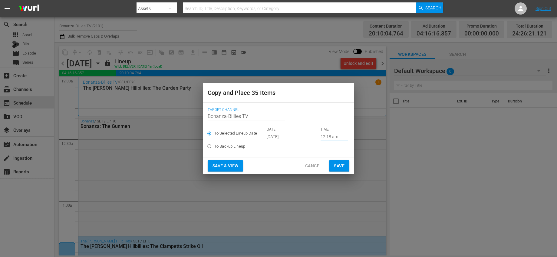
click at [331, 136] on input "12:18 am" at bounding box center [333, 136] width 27 height 9
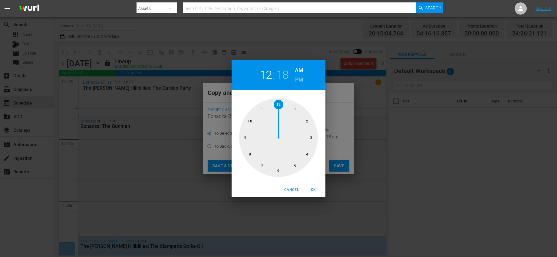
click at [277, 103] on div at bounding box center [278, 137] width 79 height 79
click at [277, 105] on div at bounding box center [278, 137] width 79 height 79
click at [298, 82] on h6 "PM" at bounding box center [299, 80] width 8 height 10
click at [312, 189] on span "OK" at bounding box center [313, 189] width 15 height 6
type input "12:00 pm"
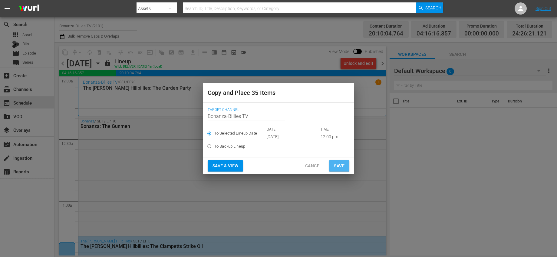
click at [338, 165] on span "Save" at bounding box center [339, 166] width 11 height 8
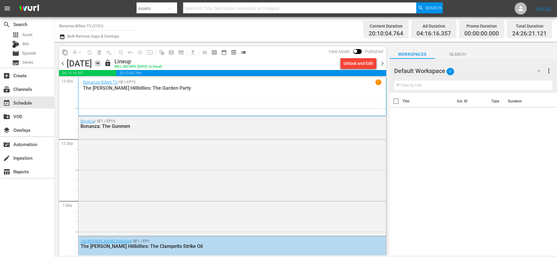
click at [101, 65] on icon "button" at bounding box center [97, 63] width 7 height 7
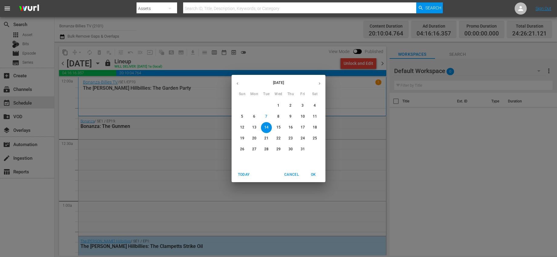
click at [290, 127] on p "16" at bounding box center [290, 127] width 4 height 5
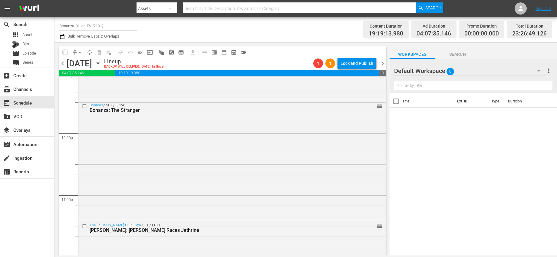
scroll to position [2819, 0]
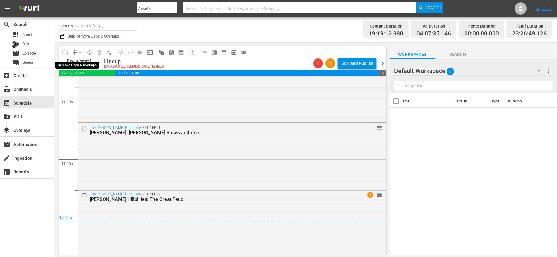
click at [80, 54] on span "arrow_drop_down" at bounding box center [80, 52] width 6 height 6
click at [101, 81] on li "Align to End of Previous Day" at bounding box center [80, 85] width 64 height 10
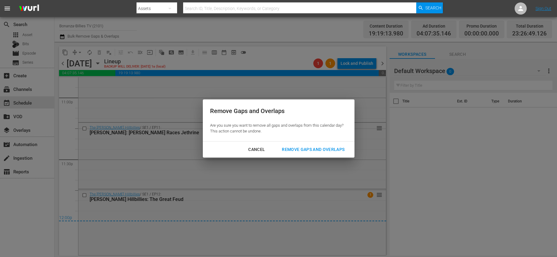
click at [342, 149] on div "Remove Gaps and Overlaps" at bounding box center [313, 150] width 72 height 8
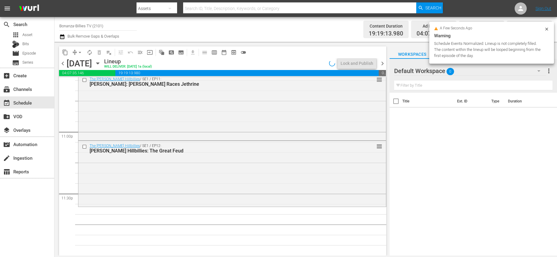
scroll to position [2785, 0]
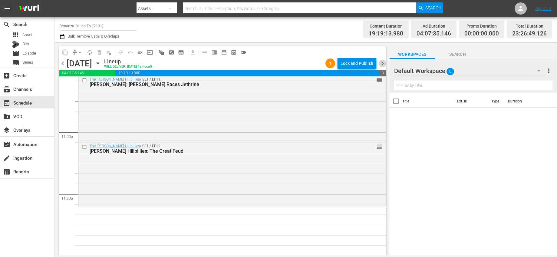
click at [382, 65] on span "chevron_right" at bounding box center [383, 64] width 8 height 8
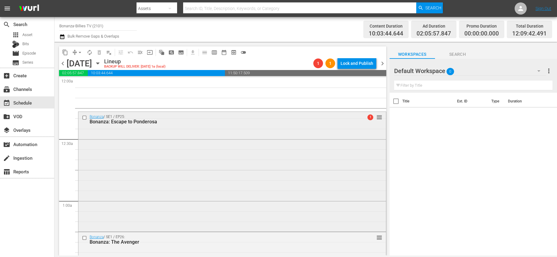
click at [86, 116] on input "checkbox" at bounding box center [85, 117] width 6 height 5
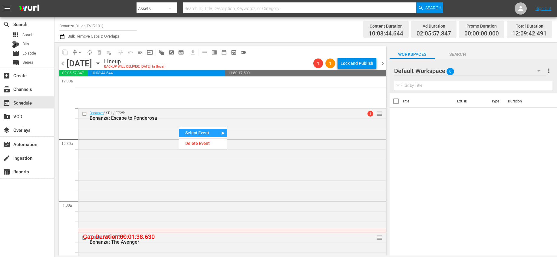
click at [198, 129] on div "Select Event" at bounding box center [203, 133] width 48 height 8
click at [247, 136] on div "Bonanza: Escape to Ponderosa" at bounding box center [263, 135] width 72 height 8
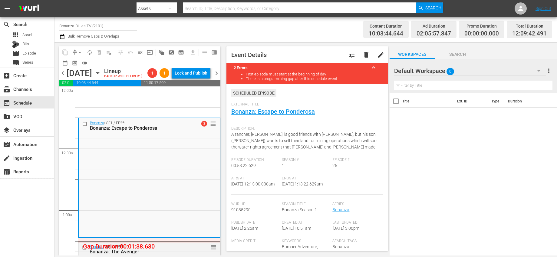
drag, startPoint x: 176, startPoint y: 133, endPoint x: 441, endPoint y: 133, distance: 265.7
click at [441, 133] on div "content_copy compress arrow_drop_down autorenew_outlined delete_forever_outline…" at bounding box center [305, 148] width 502 height 213
click at [307, 136] on span "A rancher, Andy, is good friends with Ben, but his son (Todd) wants to sell the…" at bounding box center [304, 141] width 147 height 18
click at [64, 77] on span "chevron_left" at bounding box center [63, 73] width 8 height 8
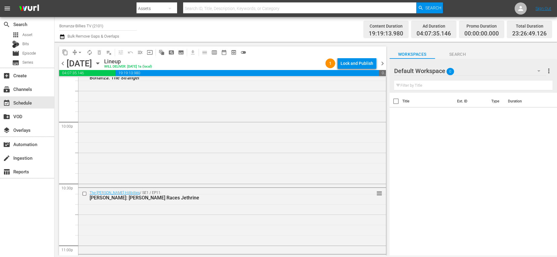
scroll to position [2785, 0]
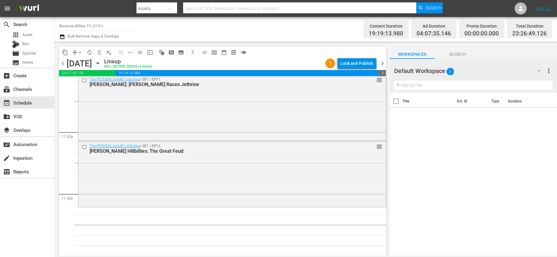
click at [383, 62] on span "chevron_right" at bounding box center [383, 64] width 8 height 8
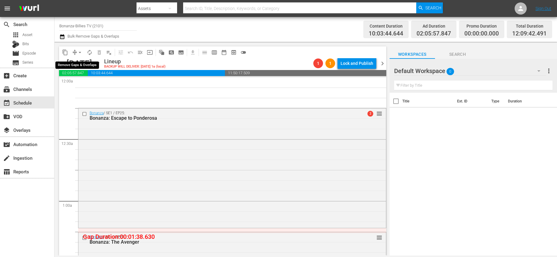
click at [83, 51] on span "arrow_drop_down" at bounding box center [80, 52] width 6 height 6
click at [89, 78] on li "Align to First Episode" at bounding box center [80, 75] width 50 height 10
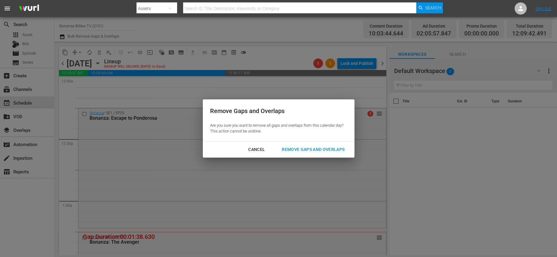
click at [306, 149] on div "Remove Gaps and Overlaps" at bounding box center [313, 150] width 72 height 8
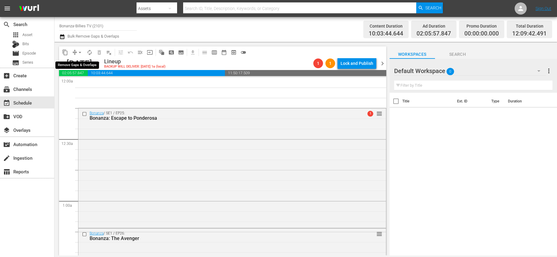
click at [78, 53] on span "arrow_drop_down" at bounding box center [80, 52] width 6 height 6
click at [84, 67] on li "Align to Midnight" at bounding box center [80, 65] width 50 height 10
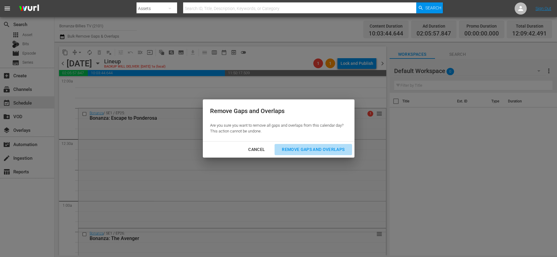
click at [308, 146] on div "Remove Gaps and Overlaps" at bounding box center [313, 150] width 72 height 8
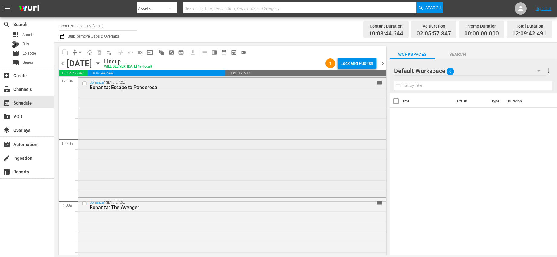
click at [86, 83] on input "checkbox" at bounding box center [85, 82] width 6 height 5
click at [101, 54] on span "delete_forever_outlined" at bounding box center [99, 52] width 6 height 6
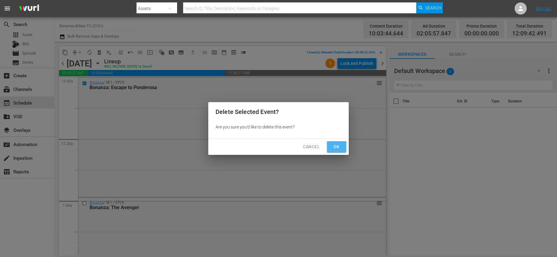
click at [333, 147] on span "Ok" at bounding box center [337, 147] width 10 height 8
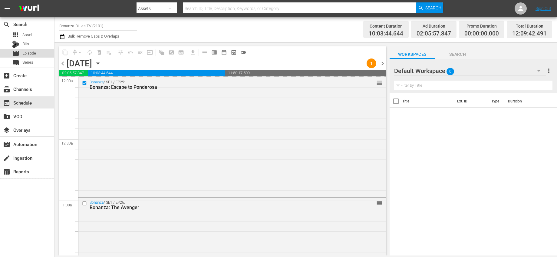
click at [26, 51] on span "Episode" at bounding box center [29, 53] width 14 height 6
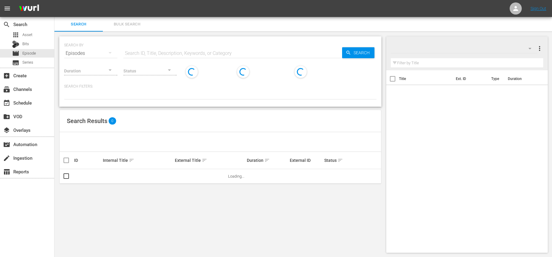
click at [155, 51] on input "text" at bounding box center [232, 53] width 219 height 15
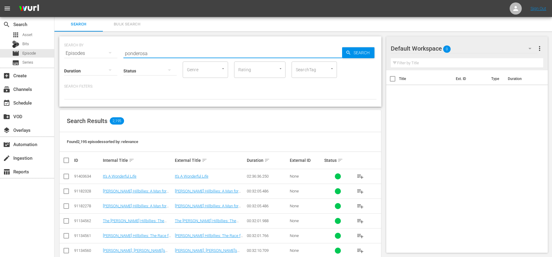
type input "ponderosa"
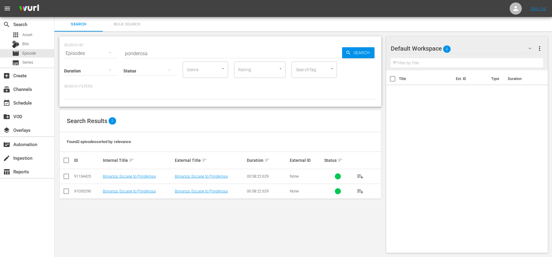
click at [356, 192] on button "playlist_add" at bounding box center [360, 191] width 15 height 15
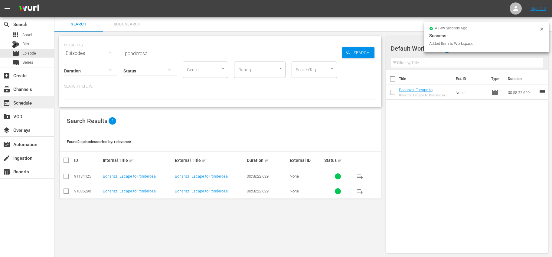
click at [34, 105] on div "event_available Schedule" at bounding box center [27, 102] width 54 height 12
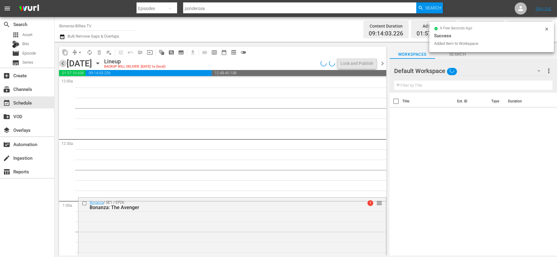
click at [60, 66] on span "chevron_left" at bounding box center [63, 64] width 8 height 8
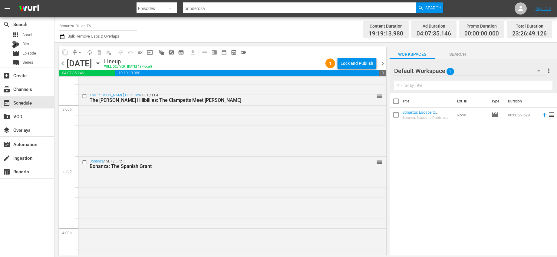
scroll to position [2785, 0]
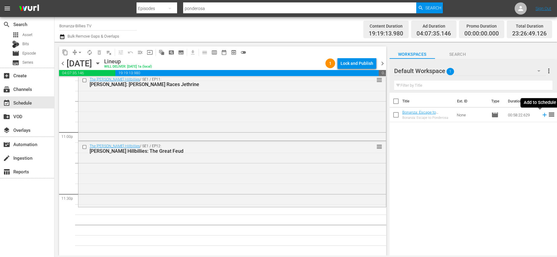
click at [542, 116] on icon at bounding box center [544, 114] width 7 height 7
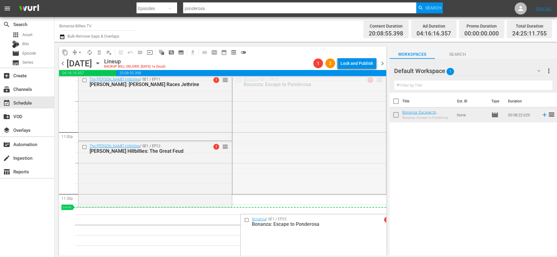
drag, startPoint x: 375, startPoint y: 81, endPoint x: 334, endPoint y: 212, distance: 137.4
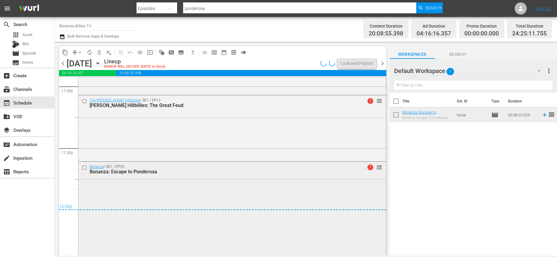
scroll to position [2856, 0]
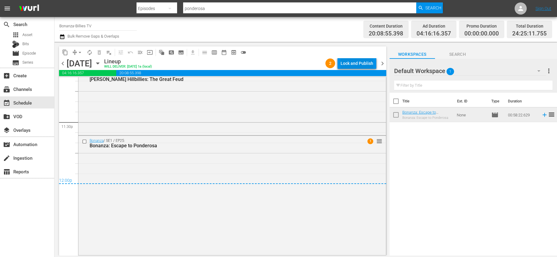
click at [361, 63] on div "Lock and Publish" at bounding box center [356, 63] width 33 height 11
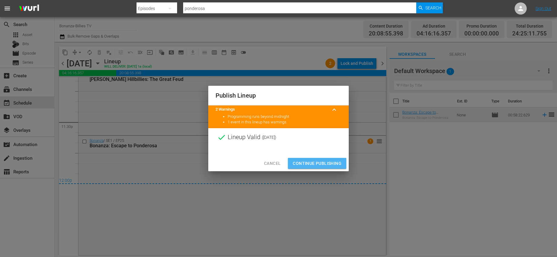
click at [344, 164] on button "Continue Publishing" at bounding box center [317, 163] width 58 height 11
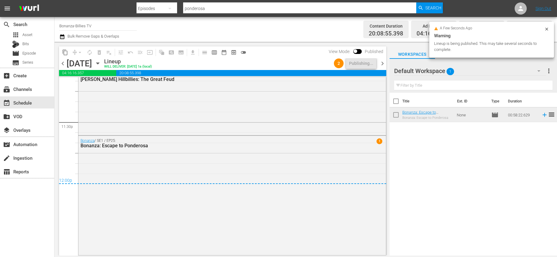
click at [380, 61] on span "chevron_right" at bounding box center [383, 64] width 8 height 8
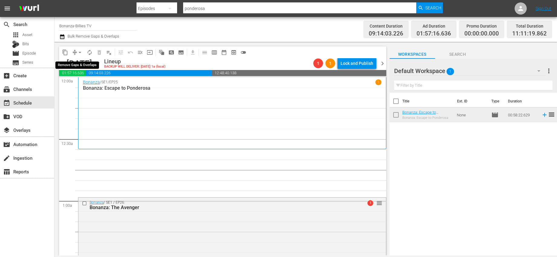
click at [81, 53] on span "arrow_drop_down" at bounding box center [80, 52] width 6 height 6
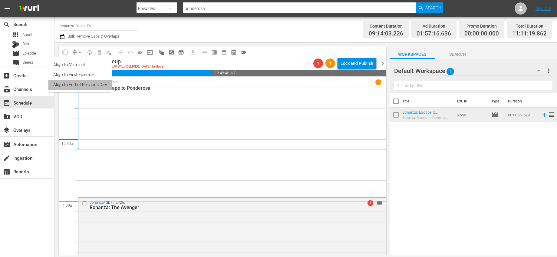
click at [88, 80] on li "Align to End of Previous Day" at bounding box center [80, 85] width 64 height 10
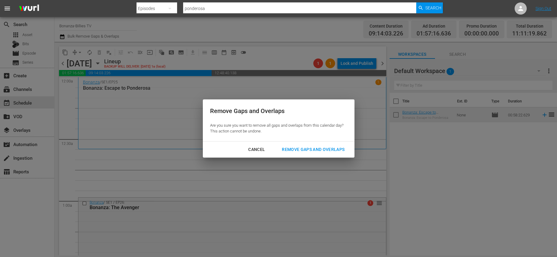
click at [322, 149] on div "Remove Gaps and Overlaps" at bounding box center [313, 150] width 72 height 8
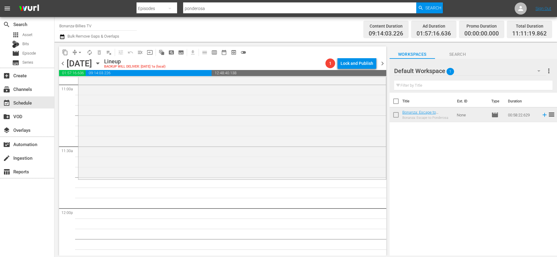
scroll to position [1420, 0]
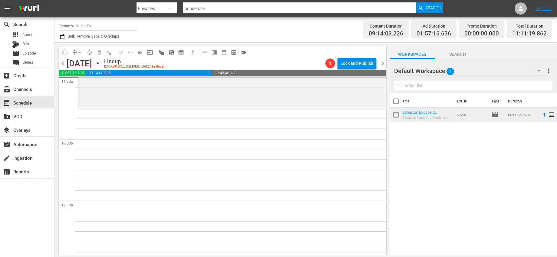
click at [394, 102] on input "checkbox" at bounding box center [395, 102] width 13 height 13
checkbox input "true"
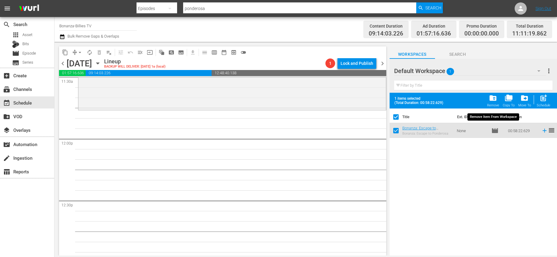
click at [497, 98] on span "folder_delete" at bounding box center [493, 98] width 8 height 8
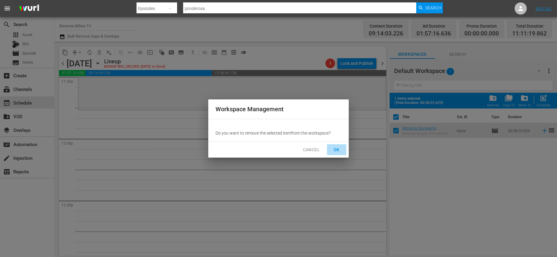
click at [332, 153] on span "OK" at bounding box center [337, 150] width 10 height 8
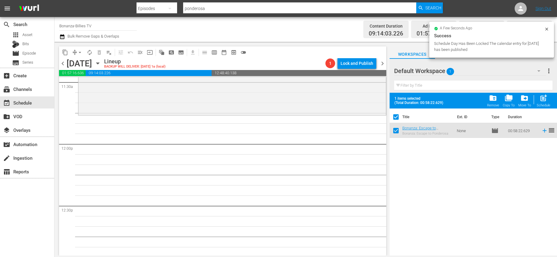
checkbox input "false"
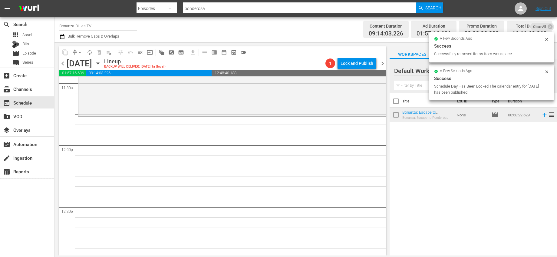
scroll to position [1363, 0]
